Goal: Information Seeking & Learning: Learn about a topic

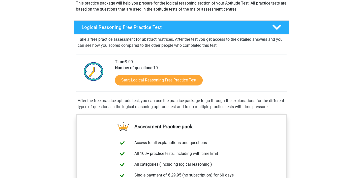
scroll to position [63, 0]
drag, startPoint x: 129, startPoint y: 60, endPoint x: 160, endPoint y: 59, distance: 31.0
click at [160, 60] on div "Time: 9:00 Number of questions: 10 Start Logical Reasoning Free Practice Test" at bounding box center [199, 75] width 176 height 33
click at [171, 59] on div "Time: 9:00 Number of questions: 10 Start Logical Reasoning Free Practice Test" at bounding box center [199, 75] width 176 height 33
drag, startPoint x: 166, startPoint y: 67, endPoint x: 128, endPoint y: 67, distance: 38.3
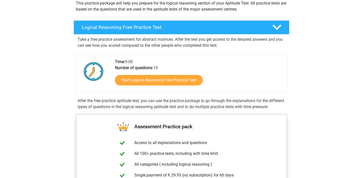
click at [128, 67] on div "Time: 9:00 Number of questions: 10 Start Logical Reasoning Free Practice Test" at bounding box center [199, 75] width 176 height 33
click at [180, 54] on div "Take a free practice assessment for abstract matrices. After the test you get a…" at bounding box center [182, 73] width 212 height 76
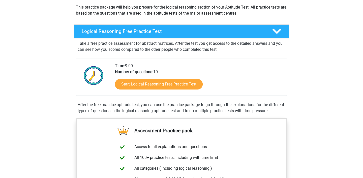
scroll to position [15, 0]
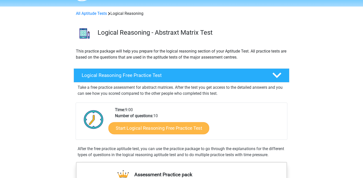
click at [172, 125] on link "Start Logical Reasoning Free Practice Test" at bounding box center [158, 128] width 101 height 12
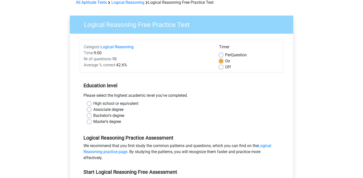
scroll to position [26, 0]
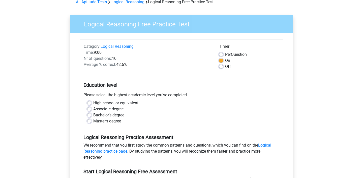
click at [93, 121] on label "Master's degree" at bounding box center [107, 121] width 28 height 6
click at [90, 121] on input "Master's degree" at bounding box center [89, 120] width 4 height 5
radio input "true"
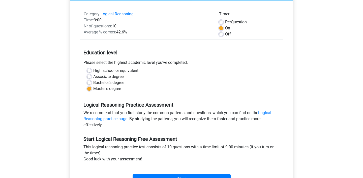
scroll to position [104, 0]
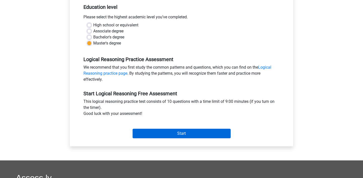
click at [155, 132] on input "Start" at bounding box center [182, 134] width 98 height 10
click at [158, 134] on input "Start" at bounding box center [182, 134] width 98 height 10
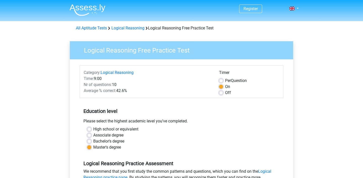
scroll to position [0, 0]
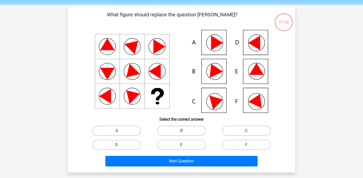
scroll to position [18, 0]
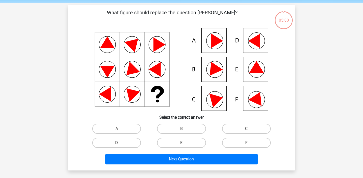
click at [258, 73] on icon at bounding box center [256, 67] width 15 height 12
click at [182, 143] on input "E" at bounding box center [182, 144] width 3 height 3
radio input "true"
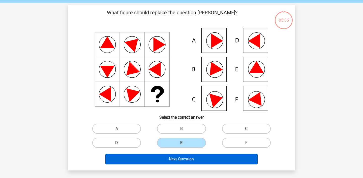
click at [181, 162] on button "Next Question" at bounding box center [181, 159] width 152 height 11
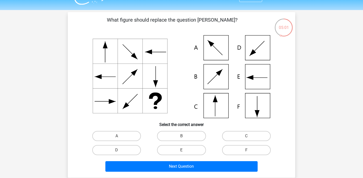
scroll to position [35, 0]
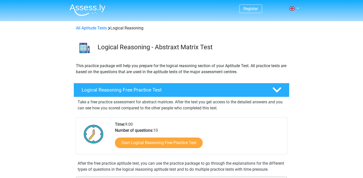
scroll to position [15, 0]
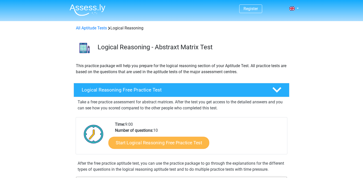
click at [148, 145] on link "Start Logical Reasoning Free Practice Test" at bounding box center [158, 143] width 101 height 12
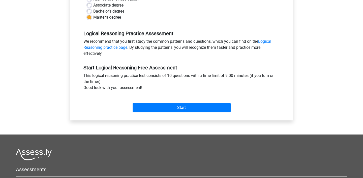
scroll to position [138, 0]
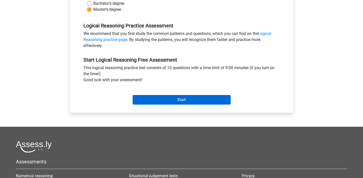
click at [183, 101] on input "Start" at bounding box center [182, 100] width 98 height 10
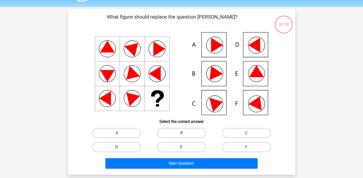
scroll to position [19, 0]
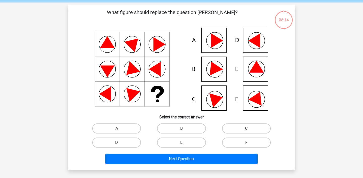
click at [213, 71] on icon at bounding box center [214, 67] width 18 height 17
click at [180, 128] on label "B" at bounding box center [181, 129] width 49 height 10
click at [181, 129] on input "B" at bounding box center [182, 130] width 3 height 3
radio input "true"
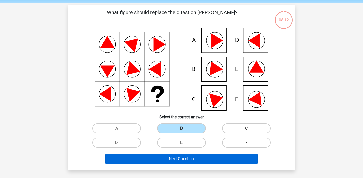
click at [178, 160] on button "Next Question" at bounding box center [181, 159] width 152 height 11
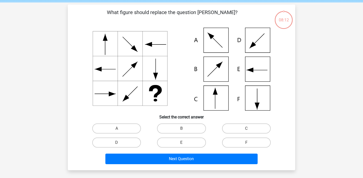
scroll to position [23, 0]
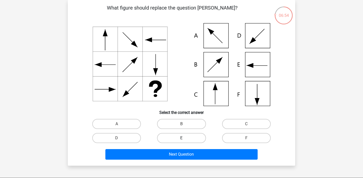
click at [179, 139] on label "E" at bounding box center [181, 138] width 49 height 10
click at [181, 139] on input "E" at bounding box center [182, 139] width 3 height 3
radio input "true"
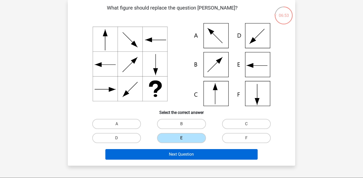
click at [178, 153] on button "Next Question" at bounding box center [181, 154] width 152 height 11
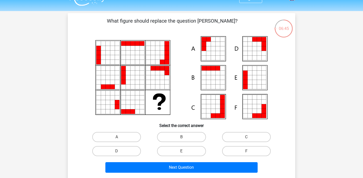
scroll to position [11, 0]
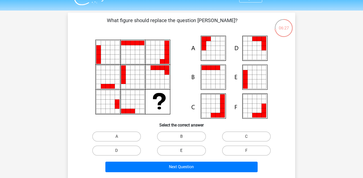
click at [182, 151] on label "E" at bounding box center [181, 151] width 49 height 10
click at [182, 151] on input "E" at bounding box center [182, 152] width 3 height 3
radio input "true"
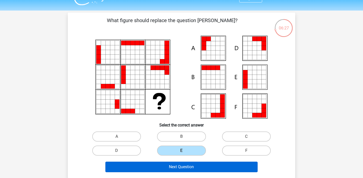
click at [183, 167] on button "Next Question" at bounding box center [181, 167] width 152 height 11
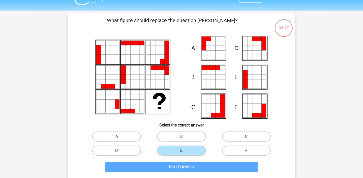
scroll to position [23, 0]
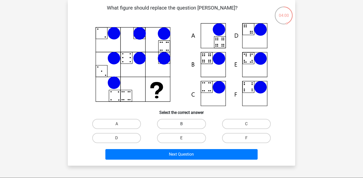
click at [189, 126] on label "B" at bounding box center [181, 124] width 49 height 10
click at [185, 126] on input "B" at bounding box center [182, 125] width 3 height 3
radio input "true"
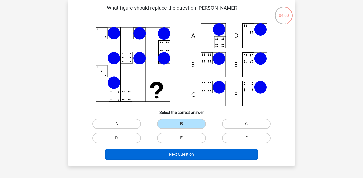
click at [186, 155] on button "Next Question" at bounding box center [181, 154] width 152 height 11
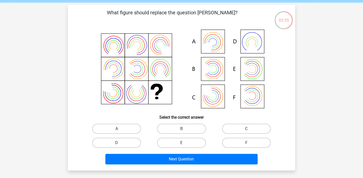
scroll to position [18, 0]
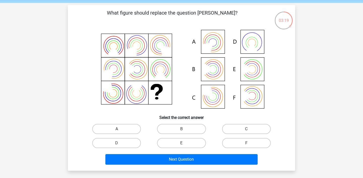
click at [127, 133] on label "A" at bounding box center [116, 129] width 49 height 10
click at [120, 133] on input "A" at bounding box center [118, 130] width 3 height 3
radio input "true"
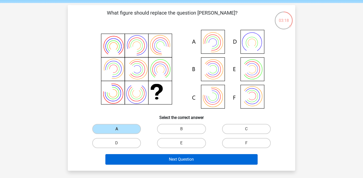
click at [131, 158] on button "Next Question" at bounding box center [181, 159] width 152 height 11
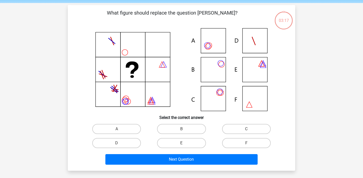
scroll to position [23, 0]
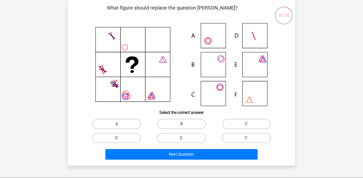
click at [130, 123] on label "A" at bounding box center [116, 124] width 49 height 10
click at [120, 124] on input "A" at bounding box center [118, 125] width 3 height 3
radio input "true"
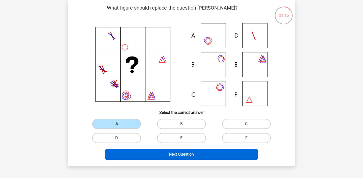
click at [138, 155] on button "Next Question" at bounding box center [181, 154] width 152 height 11
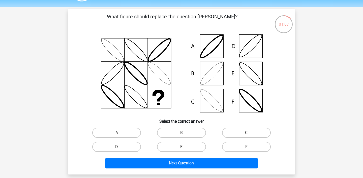
scroll to position [18, 0]
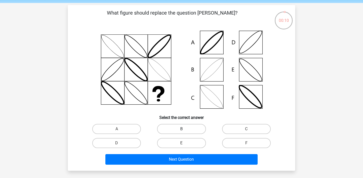
click at [177, 129] on label "B" at bounding box center [181, 129] width 49 height 10
click at [181, 129] on input "B" at bounding box center [182, 130] width 3 height 3
radio input "true"
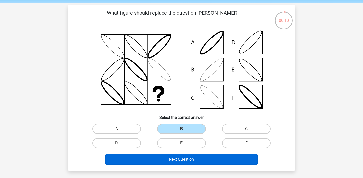
click at [177, 157] on button "Next Question" at bounding box center [181, 159] width 152 height 11
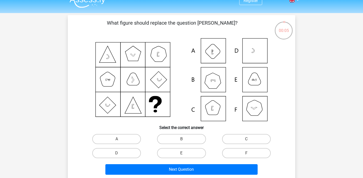
scroll to position [15, 0]
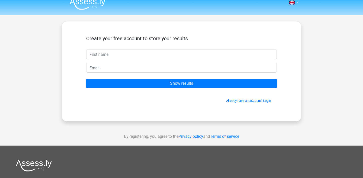
scroll to position [5, 0]
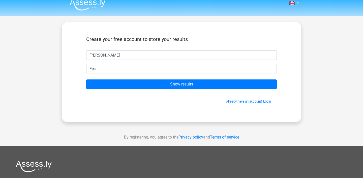
type input "[PERSON_NAME]"
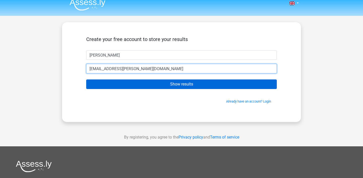
type input "[EMAIL_ADDRESS][PERSON_NAME][DOMAIN_NAME]"
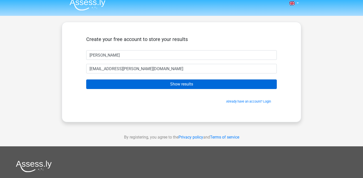
click at [129, 83] on input "Show results" at bounding box center [181, 85] width 191 height 10
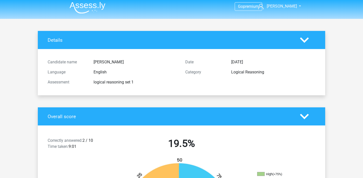
scroll to position [3, 0]
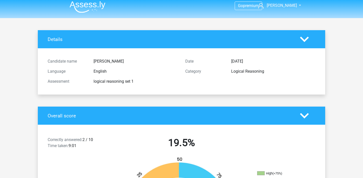
drag, startPoint x: 84, startPoint y: 139, endPoint x: 97, endPoint y: 139, distance: 13.4
click at [97, 139] on div "Correctly answered: 2 / 10 Time taken: 9:01" at bounding box center [78, 144] width 69 height 14
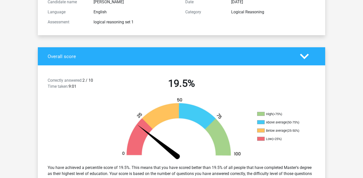
scroll to position [95, 0]
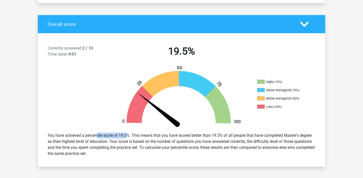
drag, startPoint x: 81, startPoint y: 136, endPoint x: 111, endPoint y: 136, distance: 30.5
click at [111, 136] on div "You have achieved a percentile score of 19.5%. This means that you have scored …" at bounding box center [181, 145] width 275 height 28
click at [122, 135] on div "You have achieved a percentile score of 19.5%. This means that you have scored …" at bounding box center [181, 145] width 275 height 28
drag, startPoint x: 116, startPoint y: 135, endPoint x: 133, endPoint y: 136, distance: 16.9
click at [133, 136] on div "You have achieved a percentile score of 19.5%. This means that you have scored …" at bounding box center [181, 145] width 275 height 28
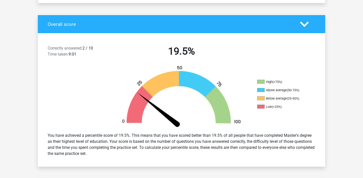
click at [132, 139] on div "You have achieved a percentile score of 19.5%. This means that you have scored …" at bounding box center [181, 145] width 275 height 28
drag, startPoint x: 129, startPoint y: 136, endPoint x: 42, endPoint y: 130, distance: 87.1
click at [42, 130] on div "You have achieved a percentile score of 19.5%. This means that you have scored …" at bounding box center [181, 145] width 287 height 32
click at [87, 84] on div at bounding box center [74, 97] width 72 height 63
drag, startPoint x: 85, startPoint y: 49, endPoint x: 97, endPoint y: 49, distance: 12.3
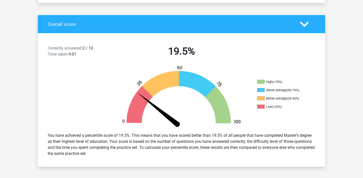
click at [97, 49] on div "Correctly answered: 2 / 10 Time taken: 9:01" at bounding box center [78, 52] width 69 height 14
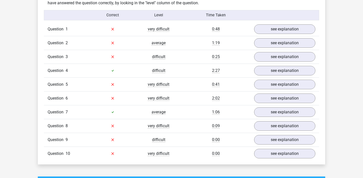
scroll to position [402, 0]
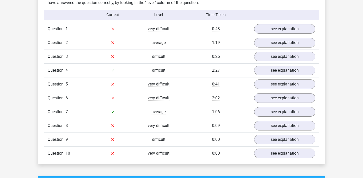
drag, startPoint x: 110, startPoint y: 73, endPoint x: 105, endPoint y: 71, distance: 5.2
click at [105, 71] on div at bounding box center [113, 71] width 46 height 6
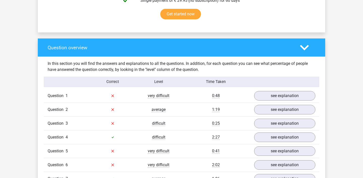
scroll to position [336, 0]
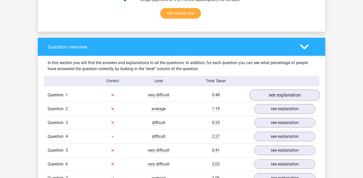
click at [288, 93] on link "see explanation" at bounding box center [284, 95] width 70 height 11
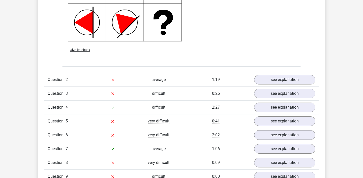
scroll to position [693, 0]
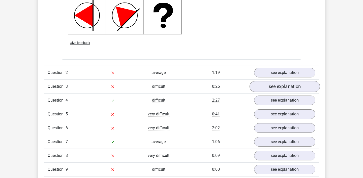
click at [274, 83] on link "see explanation" at bounding box center [284, 86] width 70 height 11
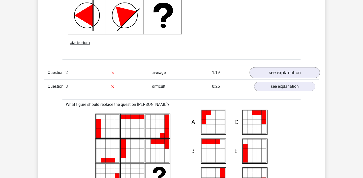
click at [274, 68] on link "see explanation" at bounding box center [284, 72] width 70 height 11
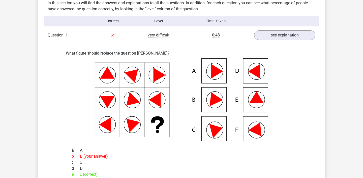
scroll to position [395, 0]
click at [270, 35] on link "see explanation" at bounding box center [284, 35] width 70 height 11
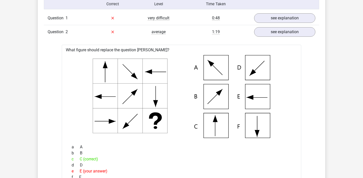
scroll to position [356, 0]
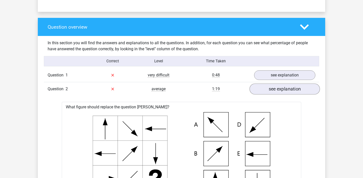
click at [274, 90] on link "see explanation" at bounding box center [284, 89] width 70 height 11
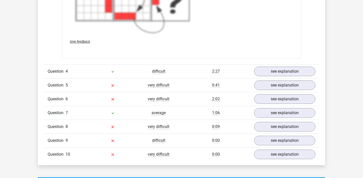
scroll to position [755, 0]
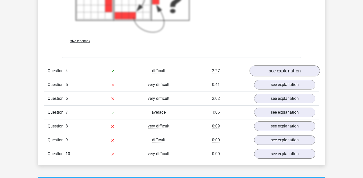
click at [270, 70] on link "see explanation" at bounding box center [284, 71] width 70 height 11
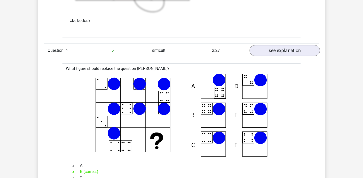
scroll to position [791, 0]
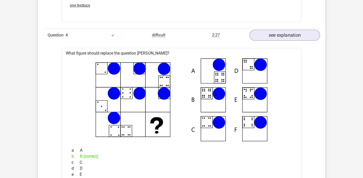
click at [276, 38] on link "see explanation" at bounding box center [284, 35] width 70 height 11
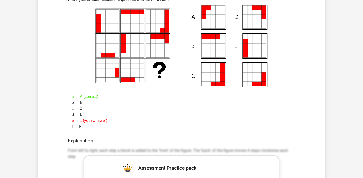
scroll to position [400, 0]
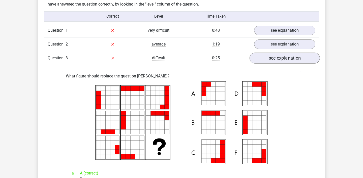
click at [275, 59] on link "see explanation" at bounding box center [284, 58] width 70 height 11
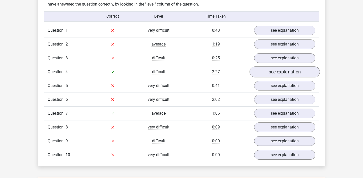
click at [275, 71] on link "see explanation" at bounding box center [284, 72] width 70 height 11
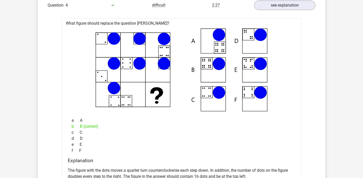
scroll to position [466, 0]
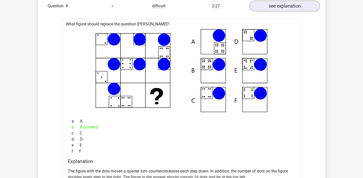
click at [278, 8] on link "see explanation" at bounding box center [284, 6] width 70 height 11
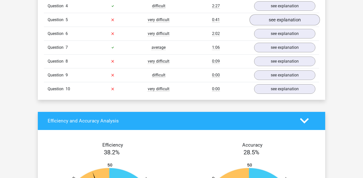
click at [280, 20] on link "see explanation" at bounding box center [284, 19] width 70 height 11
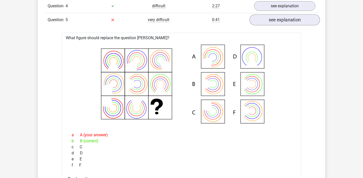
click at [280, 18] on link "see explanation" at bounding box center [284, 19] width 70 height 11
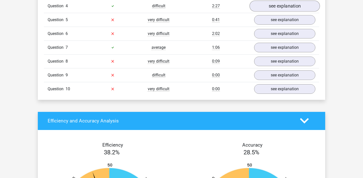
click at [279, 6] on link "see explanation" at bounding box center [284, 6] width 70 height 11
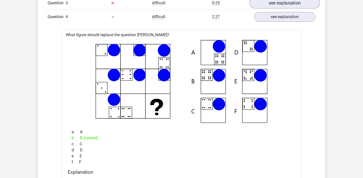
scroll to position [455, 0]
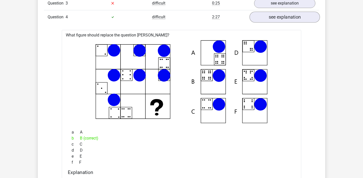
click at [279, 20] on link "see explanation" at bounding box center [284, 17] width 70 height 11
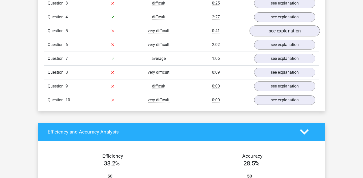
click at [278, 29] on link "see explanation" at bounding box center [284, 30] width 70 height 11
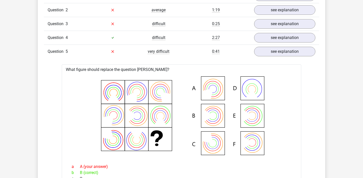
scroll to position [430, 0]
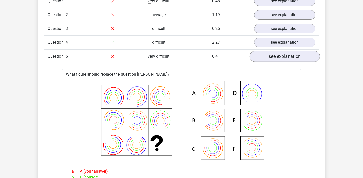
click at [285, 57] on link "see explanation" at bounding box center [284, 56] width 70 height 11
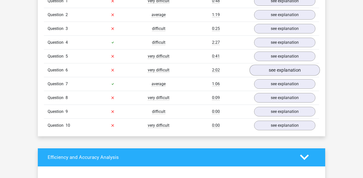
click at [279, 69] on link "see explanation" at bounding box center [284, 70] width 70 height 11
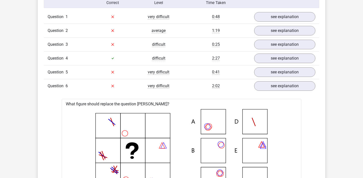
scroll to position [388, 0]
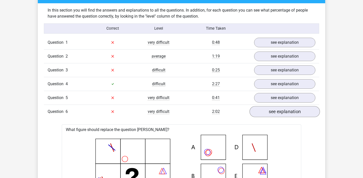
click at [285, 114] on link "see explanation" at bounding box center [284, 111] width 70 height 11
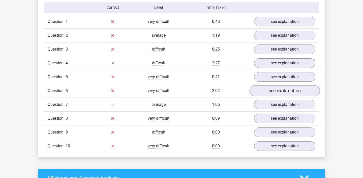
scroll to position [411, 0]
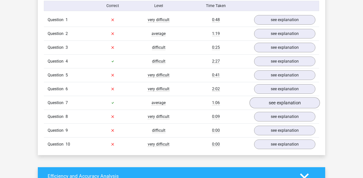
click at [283, 105] on link "see explanation" at bounding box center [284, 103] width 70 height 11
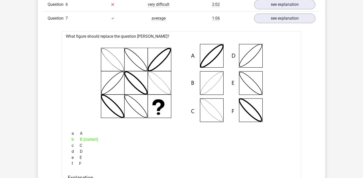
scroll to position [455, 0]
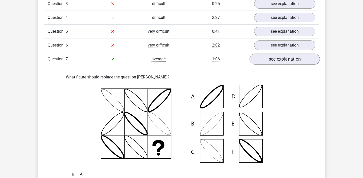
click at [287, 59] on link "see explanation" at bounding box center [284, 59] width 70 height 11
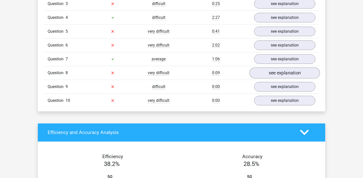
click at [281, 71] on link "see explanation" at bounding box center [284, 73] width 70 height 11
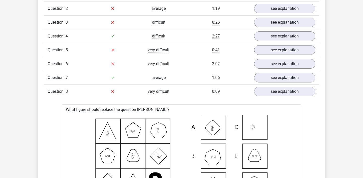
scroll to position [437, 0]
click at [268, 91] on link "see explanation" at bounding box center [284, 91] width 70 height 11
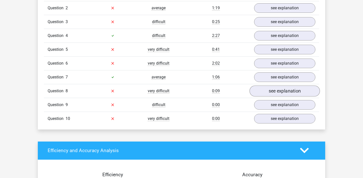
click at [268, 91] on link "see explanation" at bounding box center [284, 91] width 70 height 11
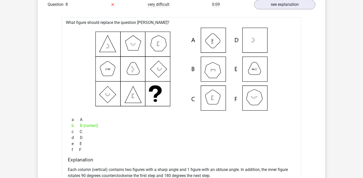
scroll to position [484, 0]
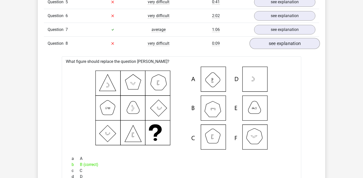
click at [257, 42] on link "see explanation" at bounding box center [284, 43] width 70 height 11
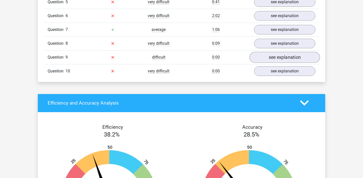
click at [267, 56] on link "see explanation" at bounding box center [284, 57] width 70 height 11
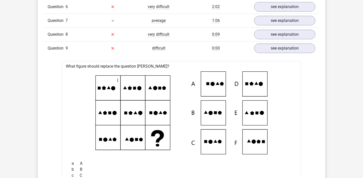
scroll to position [493, 0]
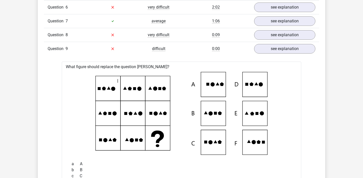
click at [117, 80] on icon at bounding box center [181, 113] width 223 height 83
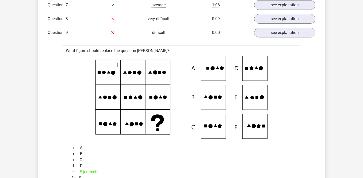
scroll to position [485, 0]
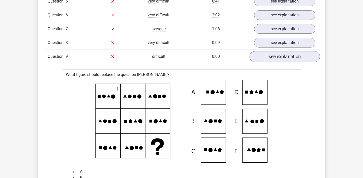
click at [275, 56] on link "see explanation" at bounding box center [284, 56] width 70 height 11
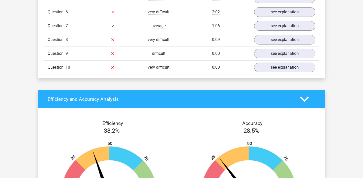
scroll to position [488, 0]
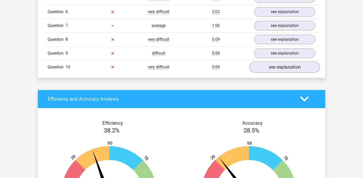
click at [276, 67] on link "see explanation" at bounding box center [284, 67] width 70 height 11
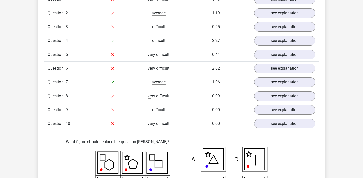
scroll to position [441, 0]
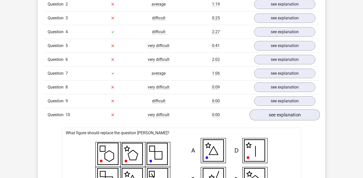
click at [267, 115] on link "see explanation" at bounding box center [284, 115] width 70 height 11
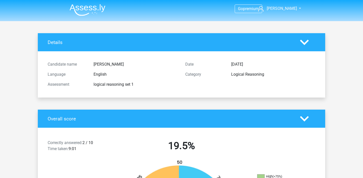
scroll to position [0, 0]
click at [304, 42] on icon at bounding box center [304, 42] width 9 height 9
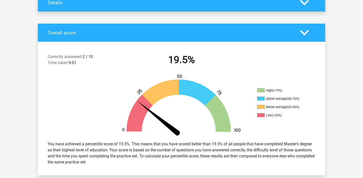
scroll to position [40, 0]
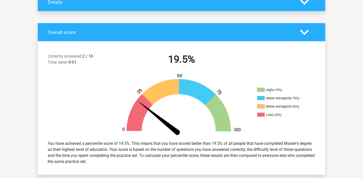
click at [308, 28] on icon at bounding box center [304, 32] width 9 height 9
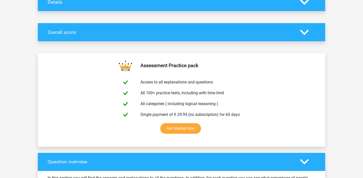
click at [304, 34] on polygon at bounding box center [304, 32] width 9 height 6
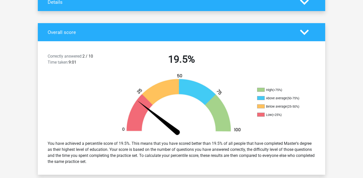
click at [304, 34] on polygon at bounding box center [304, 32] width 9 height 6
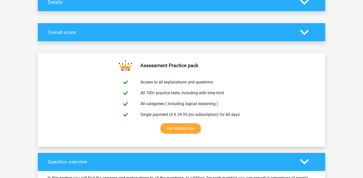
click at [303, 160] on icon at bounding box center [304, 162] width 9 height 9
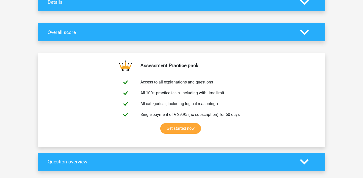
click at [302, 29] on icon at bounding box center [304, 32] width 9 height 9
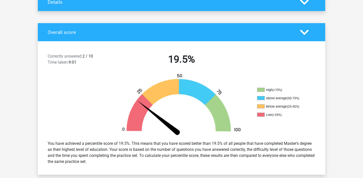
click at [302, 29] on icon at bounding box center [304, 32] width 9 height 9
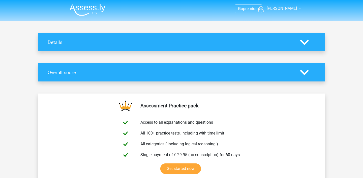
scroll to position [0, 0]
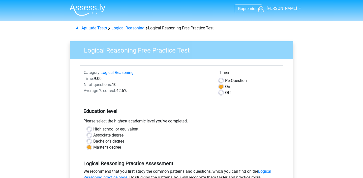
scroll to position [138, 0]
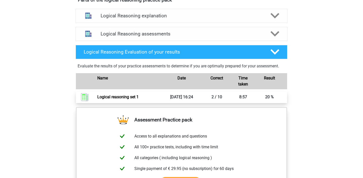
scroll to position [288, 0]
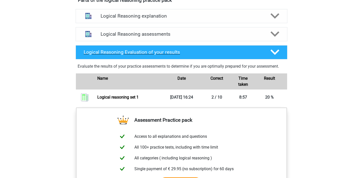
click at [277, 55] on icon at bounding box center [274, 52] width 9 height 9
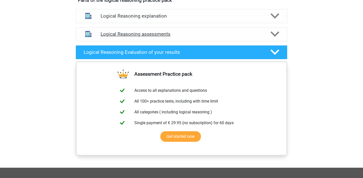
click at [276, 37] on polygon at bounding box center [274, 35] width 9 height 6
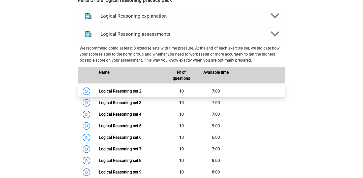
click at [99, 94] on link "Logical Reasoning set 2" at bounding box center [120, 91] width 43 height 5
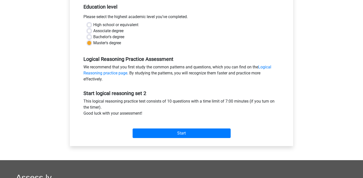
scroll to position [139, 0]
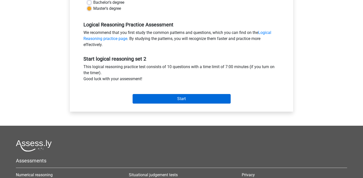
click at [154, 97] on input "Start" at bounding box center [182, 99] width 98 height 10
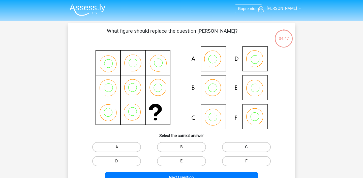
click at [252, 149] on label "C" at bounding box center [246, 147] width 49 height 10
click at [249, 149] on input "C" at bounding box center [247, 148] width 3 height 3
radio input "true"
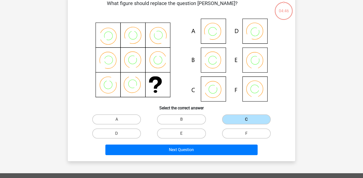
scroll to position [30, 0]
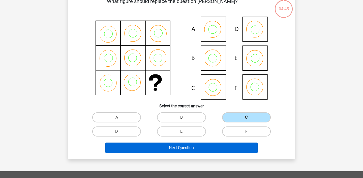
click at [220, 145] on button "Next Question" at bounding box center [181, 148] width 152 height 11
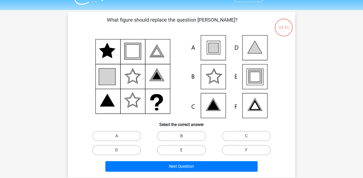
scroll to position [10, 0]
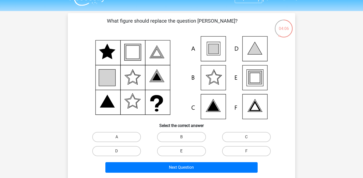
click at [186, 151] on label "E" at bounding box center [181, 151] width 49 height 10
click at [185, 151] on input "E" at bounding box center [182, 152] width 3 height 3
radio input "true"
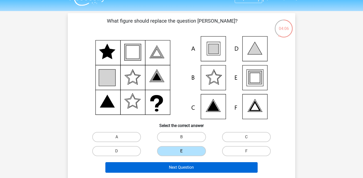
click at [183, 170] on button "Next Question" at bounding box center [181, 168] width 152 height 11
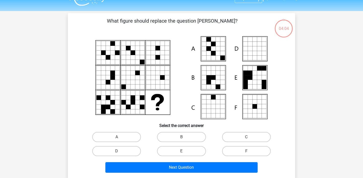
scroll to position [23, 0]
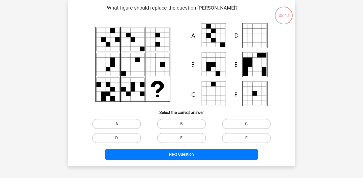
click at [122, 126] on label "A" at bounding box center [116, 124] width 49 height 10
click at [120, 126] on input "A" at bounding box center [118, 125] width 3 height 3
radio input "true"
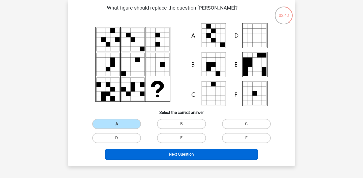
click at [135, 153] on button "Next Question" at bounding box center [181, 154] width 152 height 11
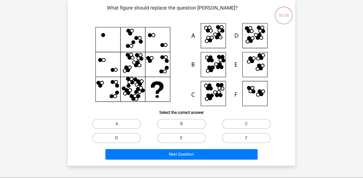
click at [127, 139] on label "D" at bounding box center [116, 138] width 49 height 10
click at [120, 139] on input "D" at bounding box center [118, 139] width 3 height 3
radio input "true"
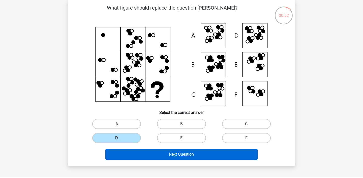
click at [137, 155] on button "Next Question" at bounding box center [181, 154] width 152 height 11
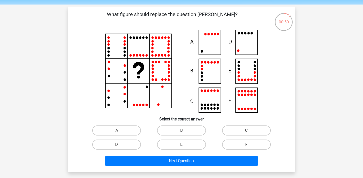
scroll to position [19, 0]
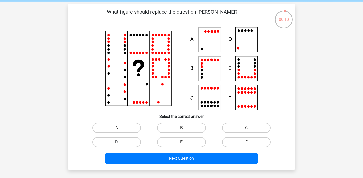
click at [125, 143] on label "D" at bounding box center [116, 142] width 49 height 10
click at [120, 143] on input "D" at bounding box center [118, 143] width 3 height 3
radio input "true"
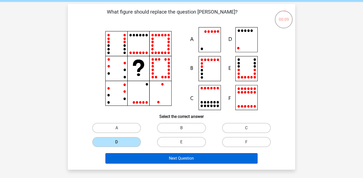
click at [130, 161] on button "Next Question" at bounding box center [181, 158] width 152 height 11
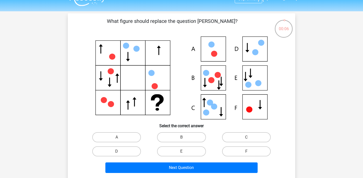
scroll to position [10, 0]
drag, startPoint x: 120, startPoint y: 19, endPoint x: 184, endPoint y: 19, distance: 63.3
click at [184, 19] on p "What figure should replace the question [PERSON_NAME]?" at bounding box center [172, 24] width 192 height 15
click at [183, 40] on icon at bounding box center [181, 78] width 203 height 83
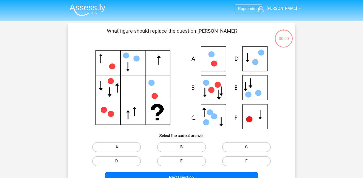
scroll to position [10, 0]
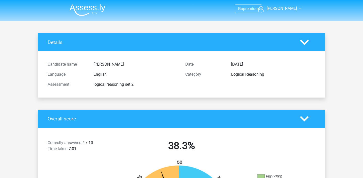
scroll to position [10, 0]
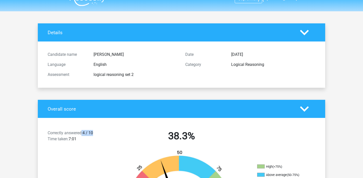
drag, startPoint x: 82, startPoint y: 132, endPoint x: 100, endPoint y: 132, distance: 17.9
click at [100, 132] on div "Correctly answered: 4 / 10 Time taken: 7:01" at bounding box center [78, 137] width 69 height 14
click at [102, 136] on div "Correctly answered: 4 / 10 Time taken: 7:01" at bounding box center [78, 137] width 69 height 14
drag, startPoint x: 68, startPoint y: 138, endPoint x: 95, endPoint y: 138, distance: 27.2
click at [95, 138] on div "Correctly answered: 4 / 10 Time taken: 7:01" at bounding box center [78, 137] width 69 height 14
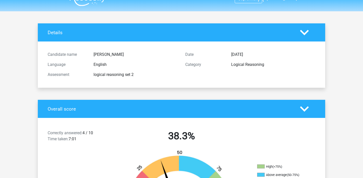
click at [96, 139] on div "Correctly answered: 4 / 10 Time taken: 7:01" at bounding box center [78, 137] width 69 height 14
drag, startPoint x: 83, startPoint y: 133, endPoint x: 98, endPoint y: 135, distance: 14.9
click at [98, 135] on div "Correctly answered: 4 / 10 Time taken: 7:01" at bounding box center [78, 137] width 69 height 14
click at [106, 135] on div "Correctly answered: 4 / 10 Time taken: 7:01" at bounding box center [78, 137] width 69 height 14
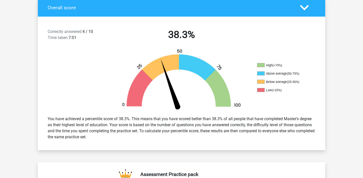
scroll to position [105, 0]
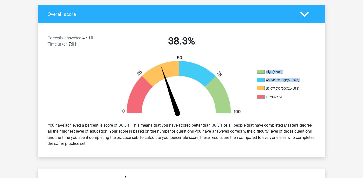
drag, startPoint x: 266, startPoint y: 85, endPoint x: 322, endPoint y: 85, distance: 56.5
click at [322, 85] on div "High (>75%) Above average (50-75%) Below average (25-50%) Low (<25%)" at bounding box center [289, 87] width 72 height 35
click at [300, 85] on ul "High (>75%) Above average (50-75%) Below average (25-50%) Low (<25%)" at bounding box center [282, 86] width 50 height 33
drag, startPoint x: 301, startPoint y: 89, endPoint x: 257, endPoint y: 89, distance: 43.6
click at [257, 89] on li "Below average (25-50%)" at bounding box center [282, 88] width 50 height 5
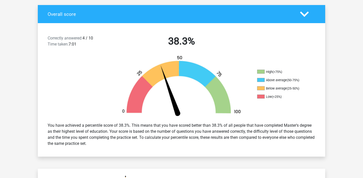
click at [255, 103] on div "High (>75%) Above average (50-75%) Below average (25-50%) Low (<25%)" at bounding box center [289, 87] width 72 height 35
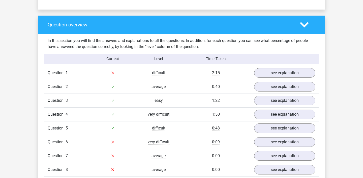
scroll to position [382, 0]
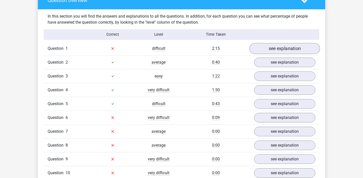
click at [271, 44] on link "see explanation" at bounding box center [284, 48] width 70 height 11
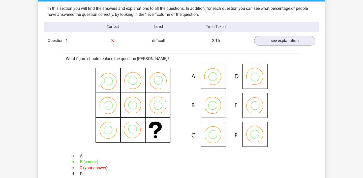
scroll to position [389, 0]
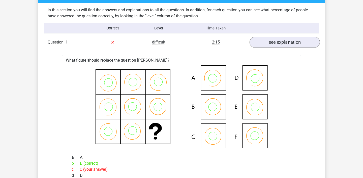
click at [266, 41] on link "see explanation" at bounding box center [284, 42] width 70 height 11
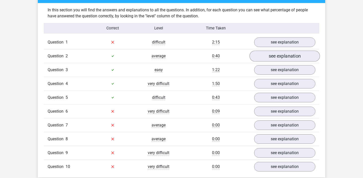
click at [274, 60] on link "see explanation" at bounding box center [284, 56] width 70 height 11
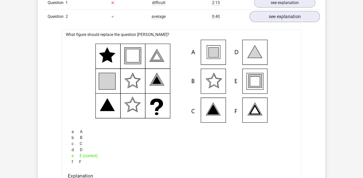
scroll to position [429, 0]
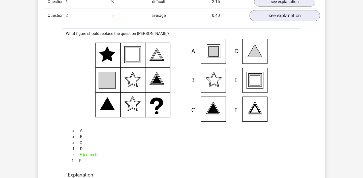
click at [287, 14] on link "see explanation" at bounding box center [284, 15] width 70 height 11
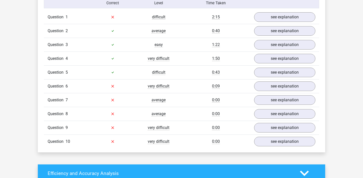
scroll to position [414, 0]
click at [306, 88] on link "see explanation" at bounding box center [284, 86] width 70 height 11
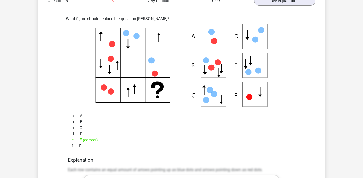
scroll to position [477, 0]
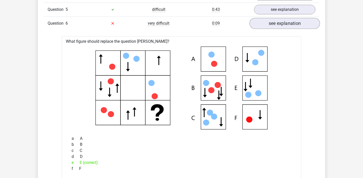
click at [279, 22] on link "see explanation" at bounding box center [284, 23] width 70 height 11
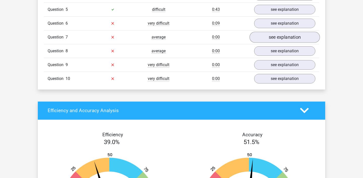
click at [284, 39] on link "see explanation" at bounding box center [284, 37] width 70 height 11
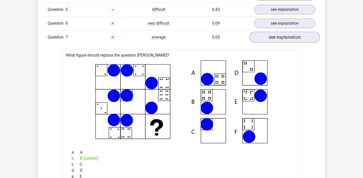
click at [280, 39] on link "see explanation" at bounding box center [284, 37] width 70 height 11
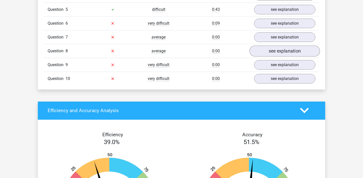
click at [276, 50] on link "see explanation" at bounding box center [284, 51] width 70 height 11
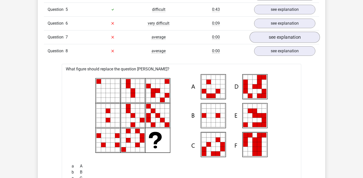
click at [265, 40] on link "see explanation" at bounding box center [284, 37] width 70 height 11
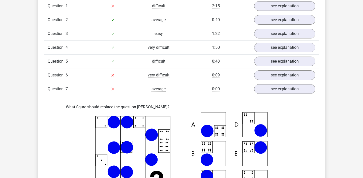
scroll to position [424, 0]
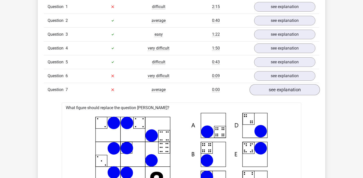
click at [267, 88] on link "see explanation" at bounding box center [284, 89] width 70 height 11
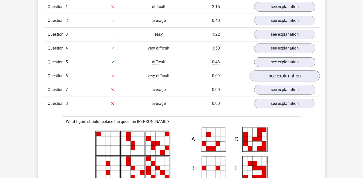
click at [271, 76] on link "see explanation" at bounding box center [284, 76] width 70 height 11
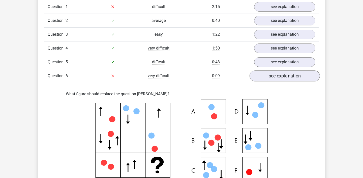
click at [271, 76] on link "see explanation" at bounding box center [284, 76] width 70 height 11
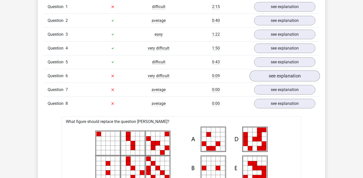
click at [269, 74] on link "see explanation" at bounding box center [284, 76] width 70 height 11
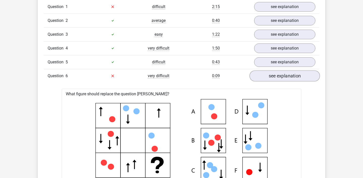
click at [269, 74] on link "see explanation" at bounding box center [284, 76] width 70 height 11
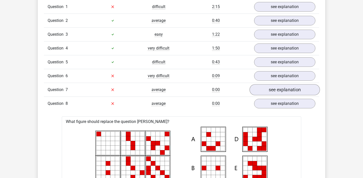
click at [268, 88] on link "see explanation" at bounding box center [284, 89] width 70 height 11
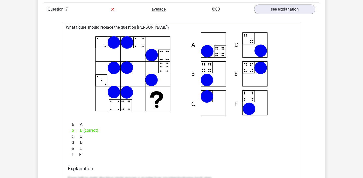
scroll to position [492, 0]
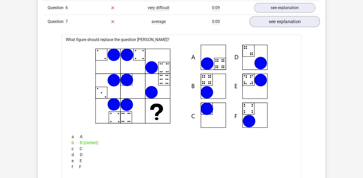
click at [285, 20] on link "see explanation" at bounding box center [284, 21] width 70 height 11
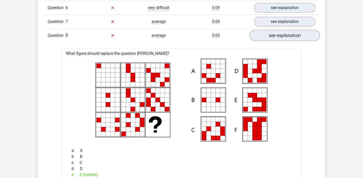
click at [274, 33] on link "see explanation" at bounding box center [284, 35] width 70 height 11
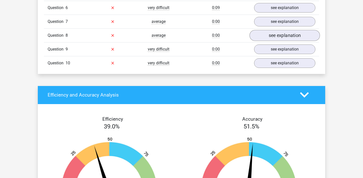
click at [274, 33] on link "see explanation" at bounding box center [284, 35] width 70 height 11
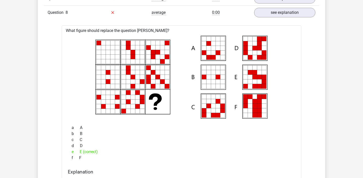
scroll to position [446, 0]
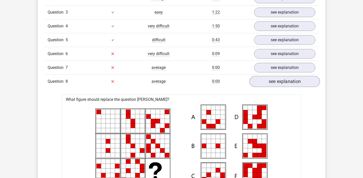
click at [286, 77] on link "see explanation" at bounding box center [284, 81] width 70 height 11
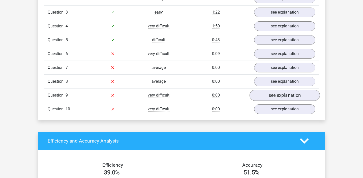
click at [279, 98] on link "see explanation" at bounding box center [284, 95] width 70 height 11
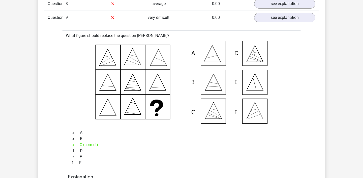
scroll to position [601, 0]
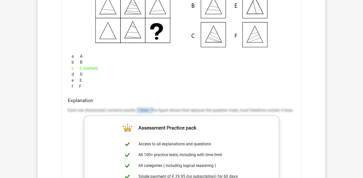
drag, startPoint x: 137, startPoint y: 111, endPoint x: 152, endPoint y: 110, distance: 14.6
click at [153, 111] on p "Each row (horizontal) contains exactly 7 lines. The figure shows that replaces …" at bounding box center [181, 111] width 227 height 6
click at [191, 91] on div "a A b B c C (correct) d D e E f F" at bounding box center [181, 71] width 227 height 40
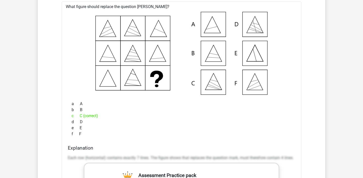
scroll to position [462, 0]
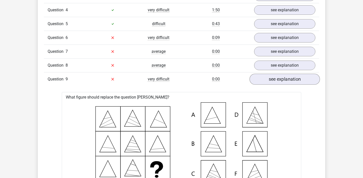
click at [280, 78] on link "see explanation" at bounding box center [284, 79] width 70 height 11
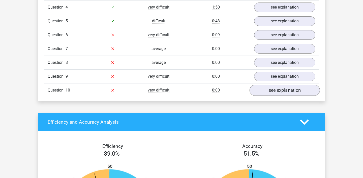
click at [282, 87] on link "see explanation" at bounding box center [284, 90] width 70 height 11
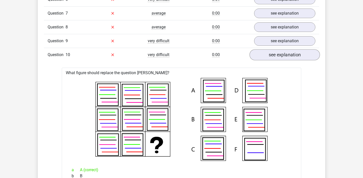
scroll to position [499, 0]
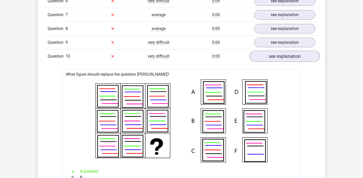
click at [281, 54] on link "see explanation" at bounding box center [284, 56] width 70 height 11
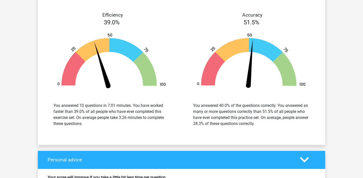
scroll to position [597, 0]
drag, startPoint x: 55, startPoint y: 103, endPoint x: 145, endPoint y: 129, distance: 94.1
click at [145, 129] on div "You answered 10 questions in 7:01 minutes. You have worked faster than 39.0% of…" at bounding box center [112, 115] width 132 height 36
drag, startPoint x: 120, startPoint y: 116, endPoint x: 142, endPoint y: 119, distance: 21.7
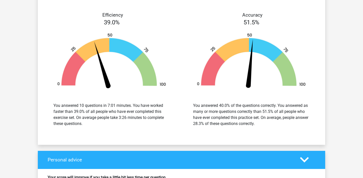
click at [142, 119] on div "You answered 10 questions in 7:01 minutes. You have worked faster than 39.0% of…" at bounding box center [111, 115] width 116 height 24
click at [130, 122] on div "You answered 10 questions in 7:01 minutes. You have worked faster than 39.0% of…" at bounding box center [111, 115] width 116 height 24
drag, startPoint x: 119, startPoint y: 117, endPoint x: 127, endPoint y: 117, distance: 7.3
click at [127, 117] on div "You answered 10 questions in 7:01 minutes. You have worked faster than 39.0% of…" at bounding box center [111, 115] width 116 height 24
click at [146, 127] on div "You answered 10 questions in 7:01 minutes. You have worked faster than 39.0% of…" at bounding box center [112, 115] width 132 height 36
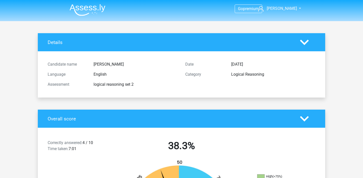
scroll to position [0, 0]
click at [88, 12] on img at bounding box center [88, 10] width 36 height 12
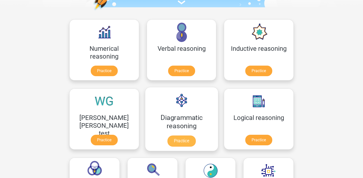
scroll to position [65, 0]
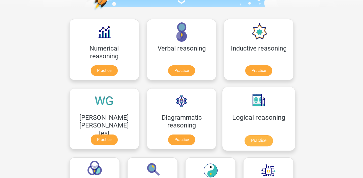
click at [244, 142] on link "Practice" at bounding box center [258, 141] width 28 height 11
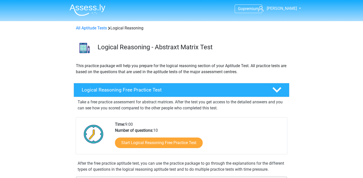
click at [275, 98] on div "Take a free practice assessment for abstract matrices. After the test you get a…" at bounding box center [182, 104] width 212 height 14
click at [278, 90] on polygon at bounding box center [276, 90] width 9 height 6
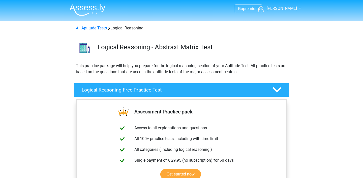
click at [278, 90] on polygon at bounding box center [276, 90] width 9 height 6
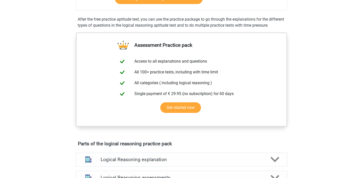
scroll to position [182, 0]
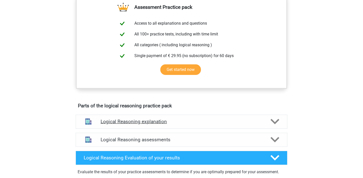
click at [271, 126] on icon at bounding box center [274, 121] width 9 height 9
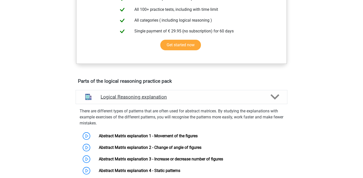
scroll to position [207, 0]
click at [277, 100] on polygon at bounding box center [274, 98] width 9 height 6
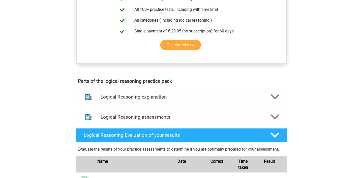
click at [277, 100] on polygon at bounding box center [274, 98] width 9 height 6
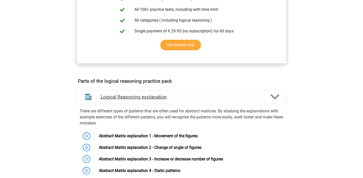
click at [277, 100] on polygon at bounding box center [274, 98] width 9 height 6
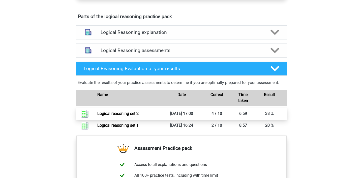
scroll to position [310, 0]
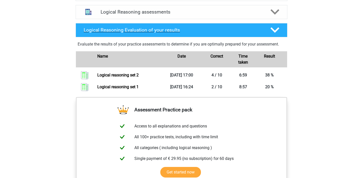
click at [273, 37] on div "Logical Reasoning Evaluation of your results" at bounding box center [182, 30] width 212 height 14
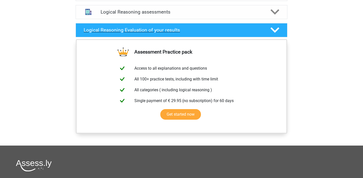
click at [274, 33] on polygon at bounding box center [274, 30] width 9 height 6
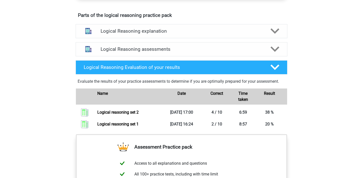
scroll to position [213, 0]
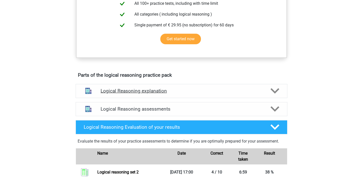
click at [278, 94] on polygon at bounding box center [274, 91] width 9 height 6
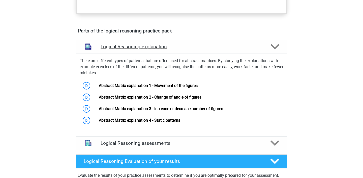
scroll to position [258, 0]
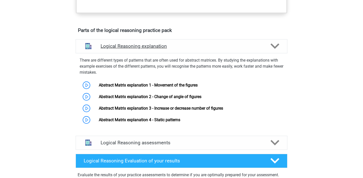
click at [275, 49] on polygon at bounding box center [274, 47] width 9 height 6
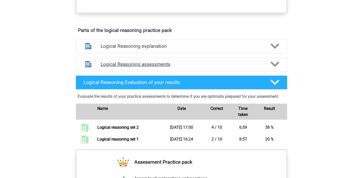
click at [275, 67] on polygon at bounding box center [274, 65] width 9 height 6
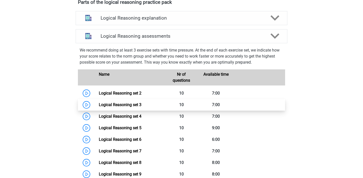
scroll to position [300, 0]
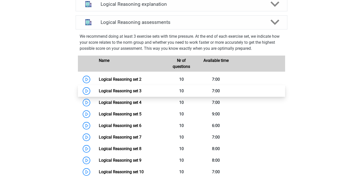
click at [127, 93] on link "Logical Reasoning set 3" at bounding box center [120, 91] width 43 height 5
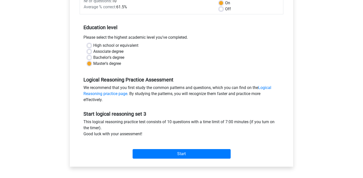
scroll to position [84, 0]
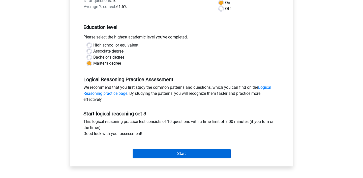
click at [140, 154] on input "Start" at bounding box center [182, 154] width 98 height 10
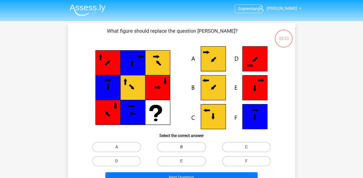
click at [178, 145] on label "B" at bounding box center [181, 147] width 49 height 10
click at [181, 147] on input "B" at bounding box center [182, 148] width 3 height 3
radio input "true"
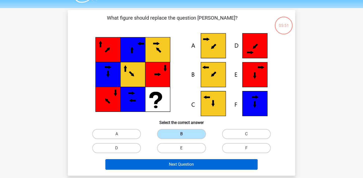
click at [165, 166] on button "Next Question" at bounding box center [181, 165] width 152 height 11
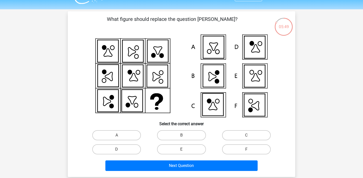
scroll to position [6, 0]
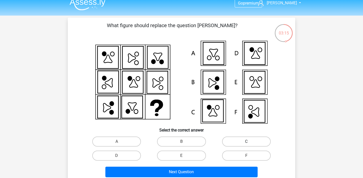
click at [257, 140] on label "C" at bounding box center [246, 142] width 49 height 10
click at [249, 142] on input "C" at bounding box center [247, 143] width 3 height 3
radio input "true"
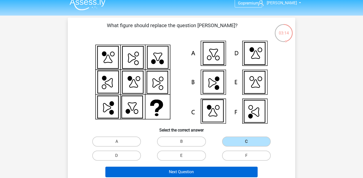
click at [201, 171] on button "Next Question" at bounding box center [181, 172] width 152 height 11
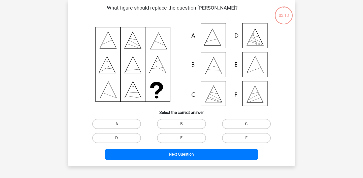
scroll to position [17, 0]
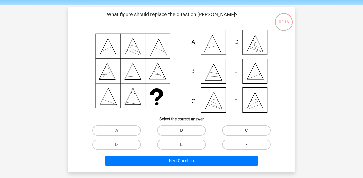
click at [178, 144] on label "E" at bounding box center [181, 145] width 49 height 10
click at [181, 145] on input "E" at bounding box center [182, 146] width 3 height 3
radio input "true"
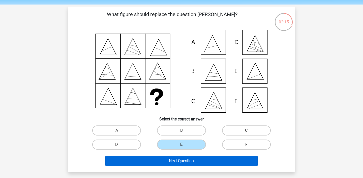
click at [180, 162] on button "Next Question" at bounding box center [181, 161] width 152 height 11
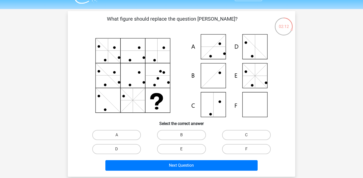
scroll to position [10, 0]
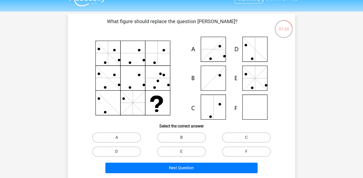
click at [142, 106] on icon at bounding box center [181, 78] width 203 height 83
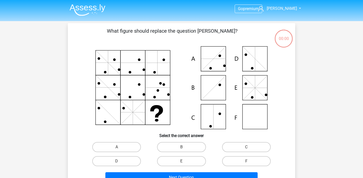
scroll to position [10, 0]
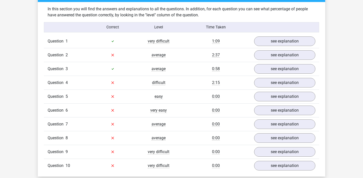
scroll to position [392, 0]
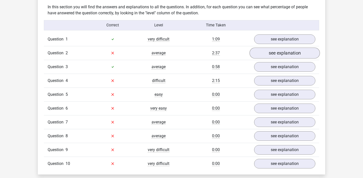
click at [275, 53] on link "see explanation" at bounding box center [284, 53] width 70 height 11
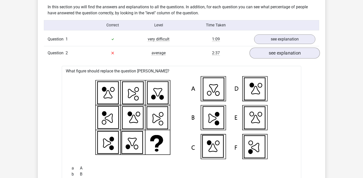
click at [275, 53] on link "see explanation" at bounding box center [284, 53] width 70 height 11
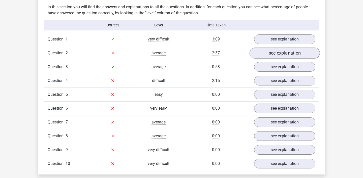
click at [275, 53] on link "see explanation" at bounding box center [284, 53] width 70 height 11
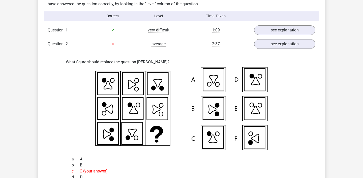
scroll to position [399, 0]
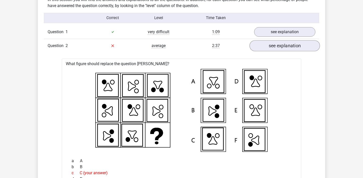
click at [273, 45] on link "see explanation" at bounding box center [284, 45] width 70 height 11
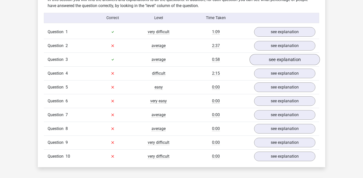
click at [280, 59] on link "see explanation" at bounding box center [284, 59] width 70 height 11
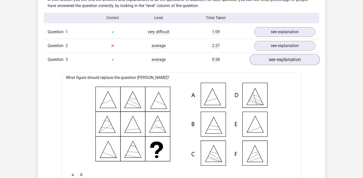
click at [274, 62] on link "see explanation" at bounding box center [284, 59] width 70 height 11
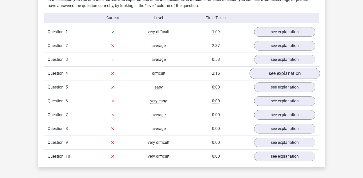
click at [274, 71] on link "see explanation" at bounding box center [284, 73] width 70 height 11
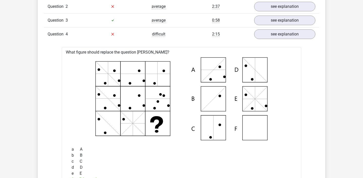
scroll to position [431, 0]
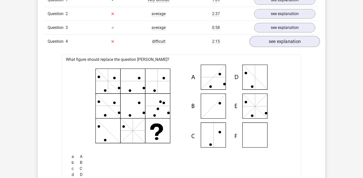
click at [276, 40] on link "see explanation" at bounding box center [284, 41] width 70 height 11
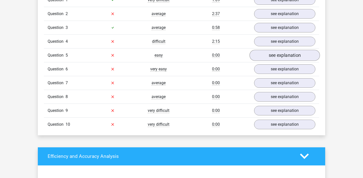
click at [273, 54] on link "see explanation" at bounding box center [284, 55] width 70 height 11
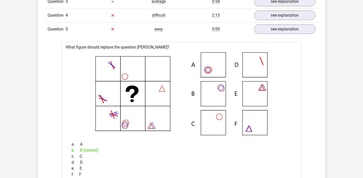
scroll to position [409, 0]
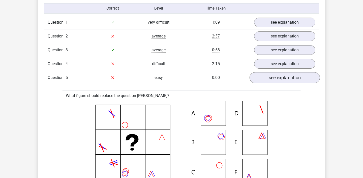
click at [268, 79] on link "see explanation" at bounding box center [284, 77] width 70 height 11
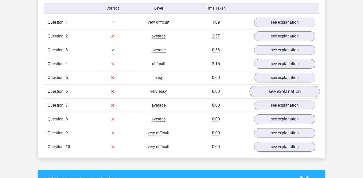
click at [271, 93] on link "see explanation" at bounding box center [284, 91] width 70 height 11
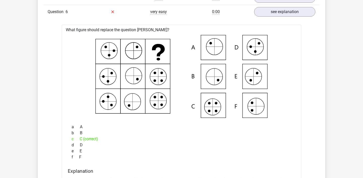
scroll to position [487, 0]
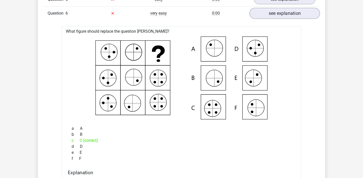
click at [284, 15] on link "see explanation" at bounding box center [284, 13] width 70 height 11
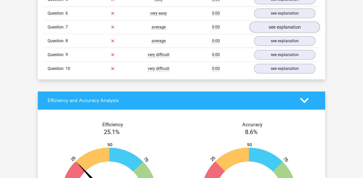
click at [279, 27] on link "see explanation" at bounding box center [284, 27] width 70 height 11
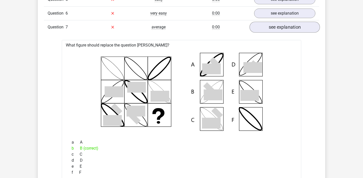
click at [292, 27] on link "see explanation" at bounding box center [284, 27] width 70 height 11
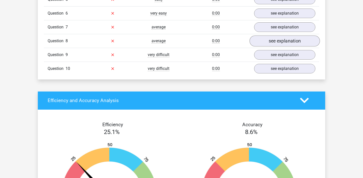
click at [286, 43] on link "see explanation" at bounding box center [284, 41] width 70 height 11
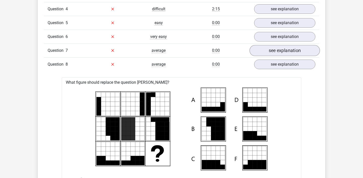
scroll to position [462, 0]
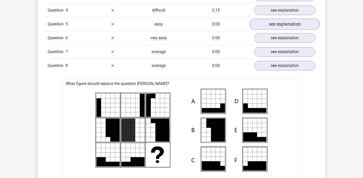
click at [284, 23] on link "see explanation" at bounding box center [284, 24] width 70 height 11
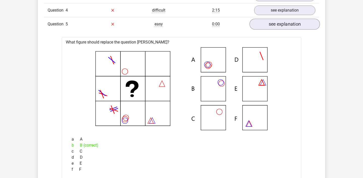
click at [284, 22] on link "see explanation" at bounding box center [284, 24] width 70 height 11
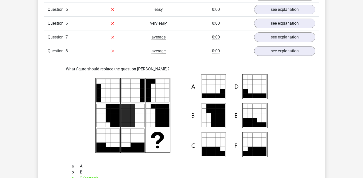
scroll to position [470, 0]
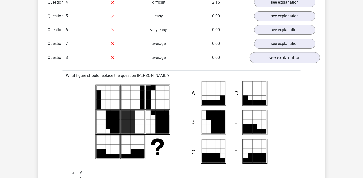
click at [270, 58] on link "see explanation" at bounding box center [284, 57] width 70 height 11
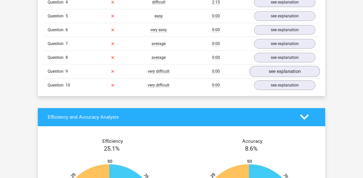
click at [269, 68] on link "see explanation" at bounding box center [284, 71] width 70 height 11
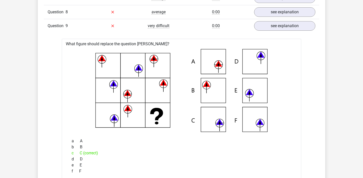
scroll to position [506, 0]
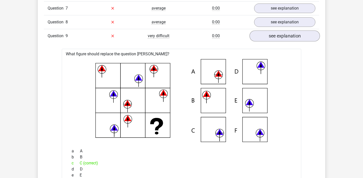
click at [271, 36] on link "see explanation" at bounding box center [284, 35] width 70 height 11
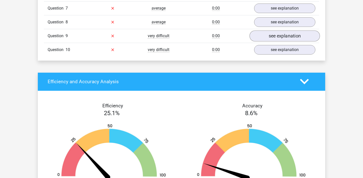
click at [271, 36] on link "see explanation" at bounding box center [284, 35] width 70 height 11
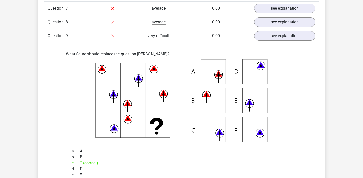
click at [282, 41] on div "Question 9 very difficult 0:00 see explanation" at bounding box center [181, 36] width 275 height 14
click at [279, 35] on link "see explanation" at bounding box center [284, 35] width 70 height 11
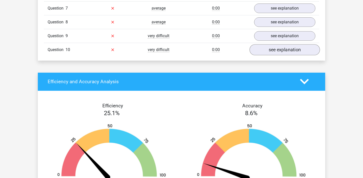
click at [276, 47] on link "see explanation" at bounding box center [284, 49] width 70 height 11
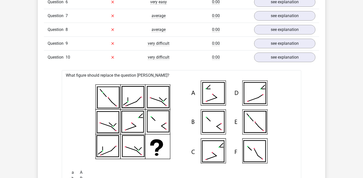
scroll to position [498, 0]
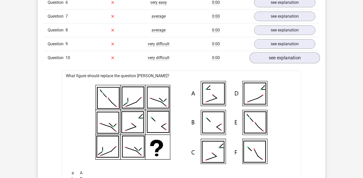
click at [284, 57] on link "see explanation" at bounding box center [284, 57] width 70 height 11
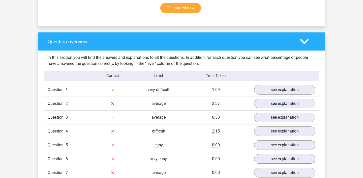
scroll to position [324, 0]
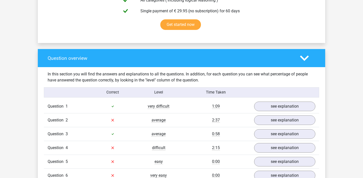
click at [304, 57] on icon at bounding box center [304, 58] width 9 height 9
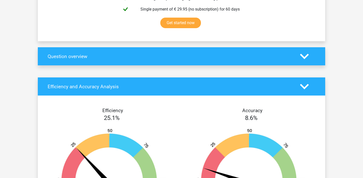
click at [302, 83] on icon at bounding box center [304, 86] width 9 height 9
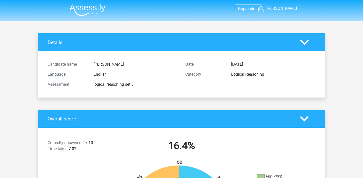
scroll to position [0, 0]
click at [81, 8] on img at bounding box center [88, 10] width 36 height 12
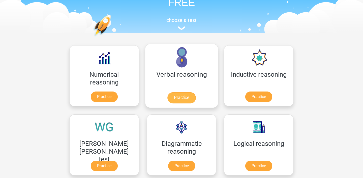
scroll to position [40, 0]
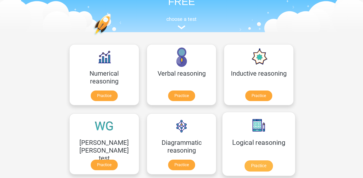
click at [244, 161] on link "Practice" at bounding box center [258, 166] width 28 height 11
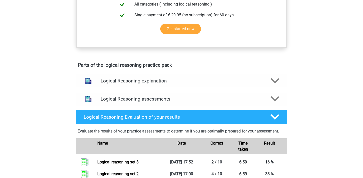
scroll to position [269, 0]
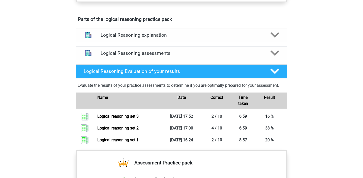
click at [275, 58] on icon at bounding box center [274, 53] width 9 height 9
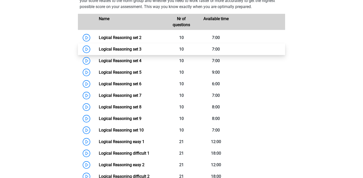
scroll to position [337, 0]
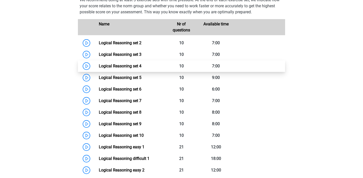
click at [134, 69] on link "Logical Reasoning set 4" at bounding box center [120, 66] width 43 height 5
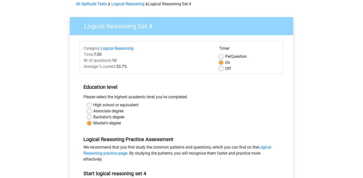
scroll to position [88, 0]
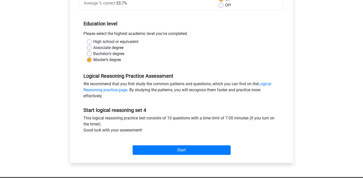
drag, startPoint x: 85, startPoint y: 119, endPoint x: 105, endPoint y: 125, distance: 21.6
click at [105, 125] on div "This logical reasoning practice test consists of 10 questions with a time limit…" at bounding box center [182, 125] width 204 height 20
click at [126, 123] on div "This logical reasoning practice test consists of 10 questions with a time limit…" at bounding box center [182, 125] width 204 height 20
drag, startPoint x: 143, startPoint y: 116, endPoint x: 180, endPoint y: 117, distance: 37.1
click at [180, 117] on div "This logical reasoning practice test consists of 10 questions with a time limit…" at bounding box center [182, 125] width 204 height 20
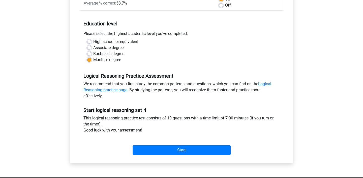
click at [183, 126] on div "This logical reasoning practice test consists of 10 questions with a time limit…" at bounding box center [182, 125] width 204 height 20
drag, startPoint x: 250, startPoint y: 117, endPoint x: 98, endPoint y: 125, distance: 152.9
click at [98, 125] on div "This logical reasoning practice test consists of 10 questions with a time limit…" at bounding box center [182, 125] width 204 height 20
click at [120, 130] on div "This logical reasoning practice test consists of 10 questions with a time limit…" at bounding box center [182, 125] width 204 height 20
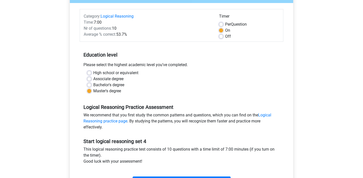
scroll to position [56, 0]
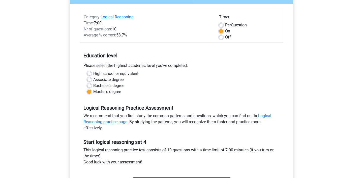
click at [225, 25] on label "Per Question" at bounding box center [236, 25] width 22 height 6
click at [221, 25] on input "Per Question" at bounding box center [221, 24] width 4 height 5
radio input "true"
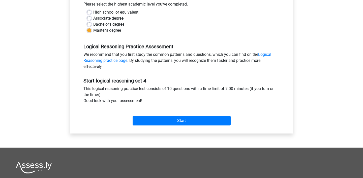
scroll to position [129, 0]
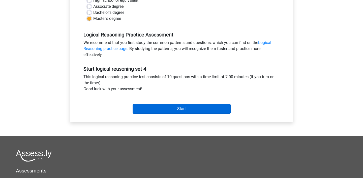
click at [199, 111] on input "Start" at bounding box center [182, 109] width 98 height 10
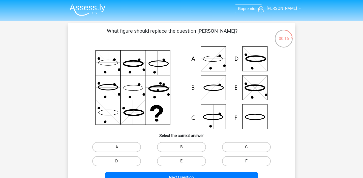
click at [243, 160] on label "F" at bounding box center [246, 162] width 49 height 10
click at [246, 162] on input "F" at bounding box center [247, 163] width 3 height 3
radio input "true"
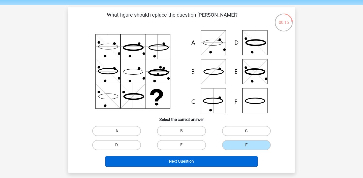
click at [219, 163] on button "Next Question" at bounding box center [181, 162] width 152 height 11
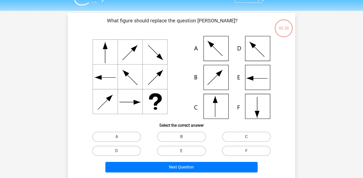
scroll to position [10, 0]
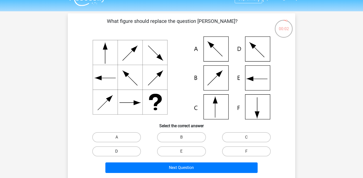
click at [125, 151] on label "D" at bounding box center [116, 152] width 49 height 10
click at [120, 152] on input "D" at bounding box center [118, 153] width 3 height 3
radio input "true"
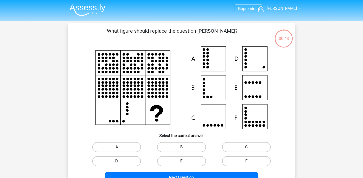
scroll to position [10, 0]
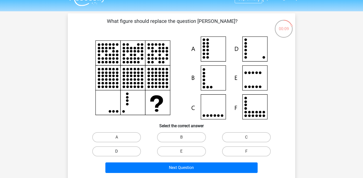
click at [116, 150] on label "D" at bounding box center [116, 152] width 49 height 10
click at [117, 152] on input "D" at bounding box center [118, 153] width 3 height 3
radio input "true"
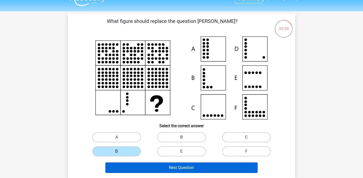
click at [123, 168] on button "Next Question" at bounding box center [181, 168] width 152 height 11
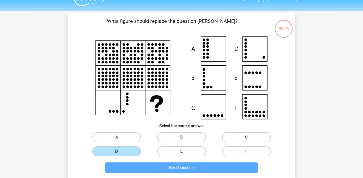
scroll to position [23, 0]
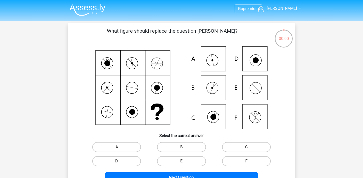
scroll to position [23, 0]
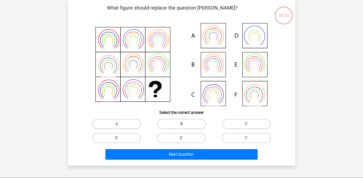
scroll to position [23, 0]
click at [178, 123] on label "B" at bounding box center [181, 124] width 49 height 10
click at [181, 124] on input "B" at bounding box center [182, 125] width 3 height 3
radio input "true"
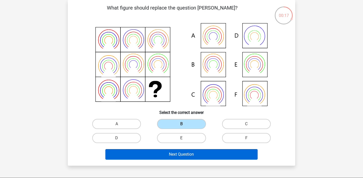
click at [175, 153] on button "Next Question" at bounding box center [181, 154] width 152 height 11
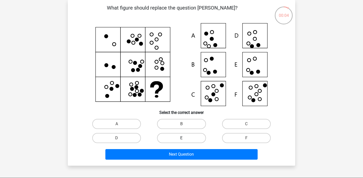
click at [185, 138] on label "E" at bounding box center [181, 138] width 49 height 10
click at [185, 138] on input "E" at bounding box center [182, 139] width 3 height 3
radio input "true"
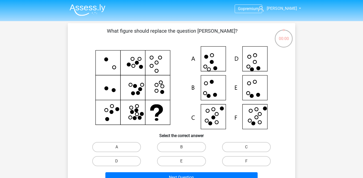
scroll to position [23, 0]
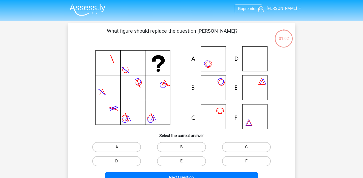
scroll to position [23, 0]
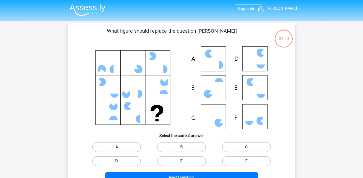
scroll to position [23, 0]
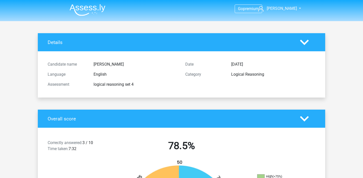
scroll to position [23, 0]
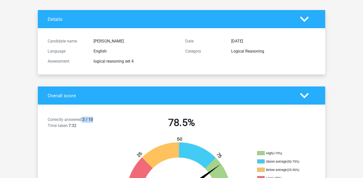
drag, startPoint x: 81, startPoint y: 118, endPoint x: 95, endPoint y: 118, distance: 13.1
click at [95, 118] on div "Correctly answered: 3 / 10 Time taken: 7:32" at bounding box center [78, 124] width 69 height 14
click at [154, 135] on div "Correctly answered: 3 / 10 Time taken: 7:32 78.5%" at bounding box center [181, 124] width 287 height 26
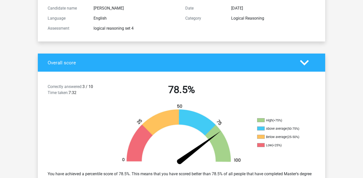
scroll to position [58, 0]
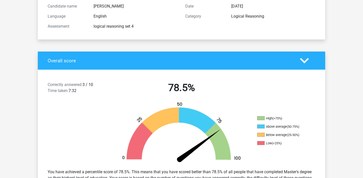
drag, startPoint x: 268, startPoint y: 117, endPoint x: 286, endPoint y: 117, distance: 18.4
click at [286, 117] on li "High (>75%)" at bounding box center [282, 118] width 50 height 5
click at [300, 118] on li "High (>75%)" at bounding box center [282, 118] width 50 height 5
drag, startPoint x: 79, startPoint y: 87, endPoint x: 114, endPoint y: 87, distance: 34.5
click at [114, 87] on div "Correctly answered: 3 / 10 Time taken: 7:32 78.5%" at bounding box center [181, 89] width 287 height 26
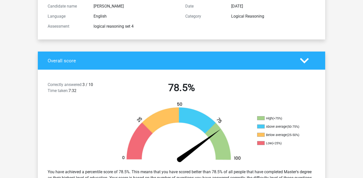
click at [97, 85] on div "Correctly answered: 3 / 10 Time taken: 7:32" at bounding box center [78, 89] width 69 height 14
drag, startPoint x: 92, startPoint y: 85, endPoint x: 100, endPoint y: 85, distance: 7.6
click at [100, 85] on div "Correctly answered: 3 / 10 Time taken: 7:32" at bounding box center [78, 89] width 69 height 14
click at [100, 84] on div "Correctly answered: 3 / 10 Time taken: 7:32" at bounding box center [78, 89] width 69 height 14
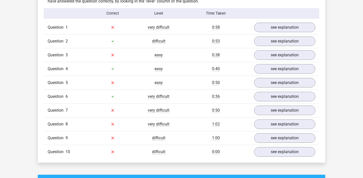
scroll to position [403, 0]
click at [272, 25] on link "see explanation" at bounding box center [284, 27] width 70 height 11
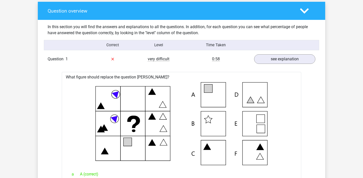
scroll to position [366, 0]
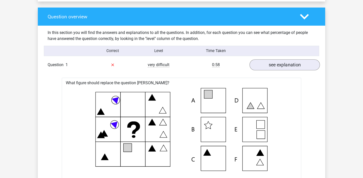
click at [270, 68] on link "see explanation" at bounding box center [284, 64] width 70 height 11
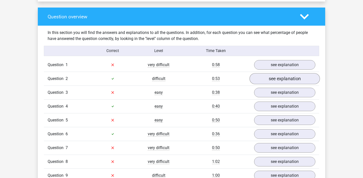
click at [270, 76] on link "see explanation" at bounding box center [284, 78] width 70 height 11
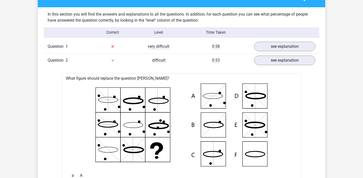
scroll to position [384, 0]
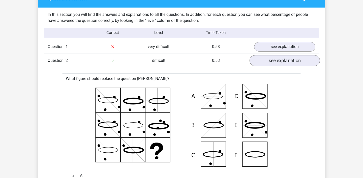
click at [270, 59] on link "see explanation" at bounding box center [284, 60] width 70 height 11
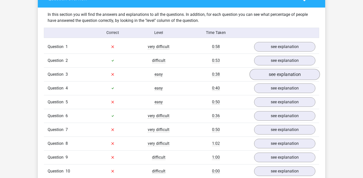
click at [269, 74] on link "see explanation" at bounding box center [284, 74] width 70 height 11
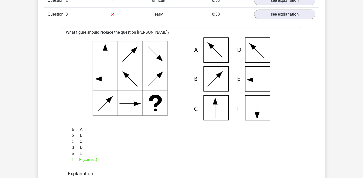
scroll to position [424, 0]
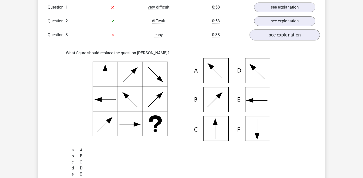
click at [273, 33] on link "see explanation" at bounding box center [284, 34] width 70 height 11
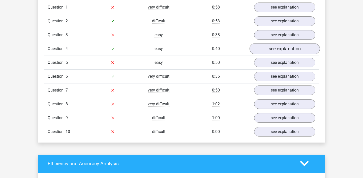
click at [273, 47] on link "see explanation" at bounding box center [284, 48] width 70 height 11
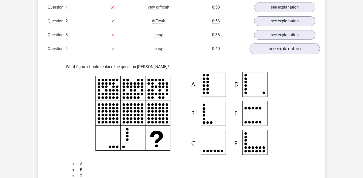
click at [271, 50] on link "see explanation" at bounding box center [284, 48] width 70 height 11
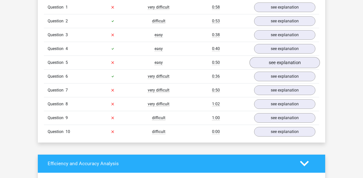
click at [271, 61] on link "see explanation" at bounding box center [284, 62] width 70 height 11
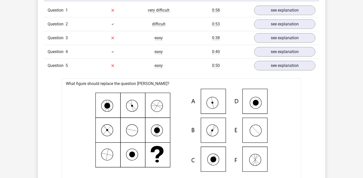
scroll to position [425, 0]
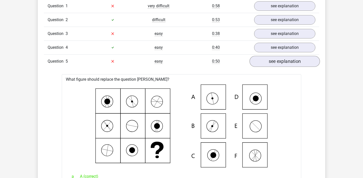
click at [275, 61] on link "see explanation" at bounding box center [284, 61] width 70 height 11
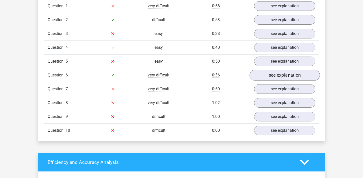
click at [276, 77] on link "see explanation" at bounding box center [284, 75] width 70 height 11
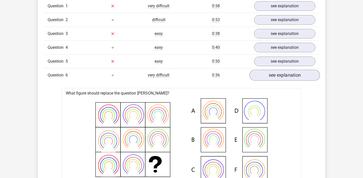
click at [268, 72] on link "see explanation" at bounding box center [284, 75] width 70 height 11
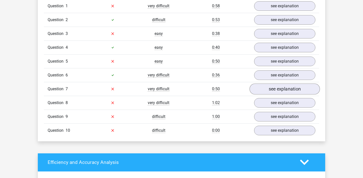
click at [267, 88] on link "see explanation" at bounding box center [284, 89] width 70 height 11
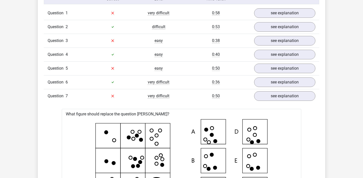
scroll to position [418, 0]
click at [261, 93] on link "see explanation" at bounding box center [284, 95] width 70 height 11
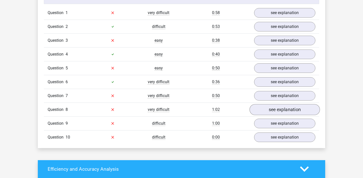
click at [269, 107] on link "see explanation" at bounding box center [284, 109] width 70 height 11
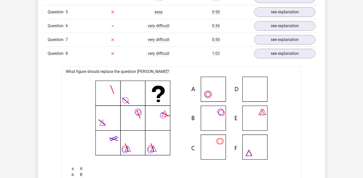
scroll to position [475, 0]
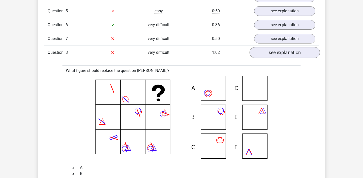
click at [268, 54] on link "see explanation" at bounding box center [284, 52] width 70 height 11
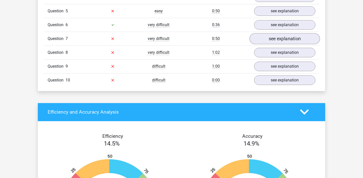
click at [272, 40] on link "see explanation" at bounding box center [284, 38] width 70 height 11
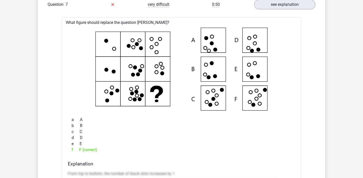
scroll to position [509, 0]
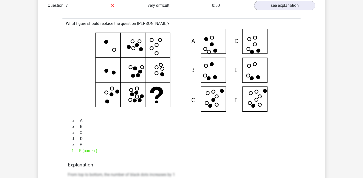
click at [156, 70] on icon at bounding box center [181, 70] width 223 height 83
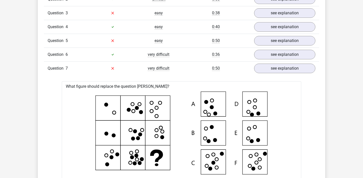
scroll to position [435, 0]
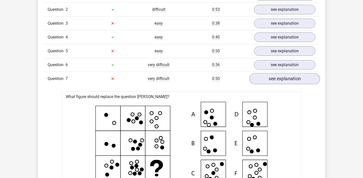
click at [273, 79] on link "see explanation" at bounding box center [284, 78] width 70 height 11
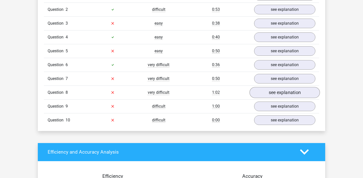
click at [278, 91] on link "see explanation" at bounding box center [284, 92] width 70 height 11
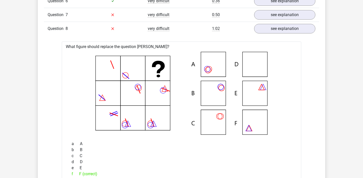
scroll to position [501, 0]
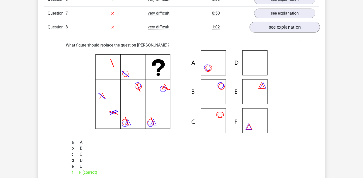
click at [276, 26] on link "see explanation" at bounding box center [284, 27] width 70 height 11
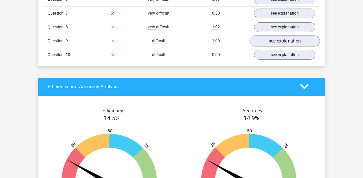
click at [278, 38] on link "see explanation" at bounding box center [284, 41] width 70 height 11
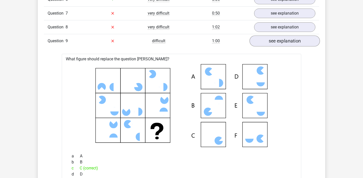
click at [278, 38] on link "see explanation" at bounding box center [284, 41] width 70 height 11
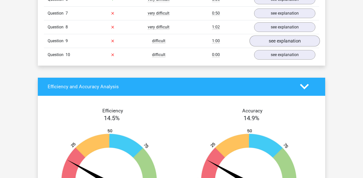
click at [278, 41] on link "see explanation" at bounding box center [284, 41] width 70 height 11
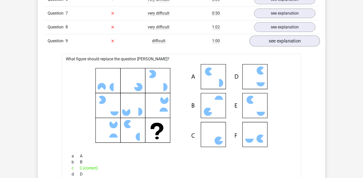
click at [281, 41] on link "see explanation" at bounding box center [284, 41] width 70 height 11
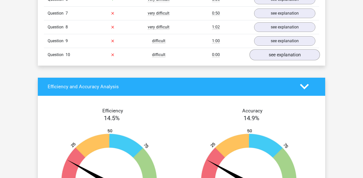
click at [276, 56] on link "see explanation" at bounding box center [284, 54] width 70 height 11
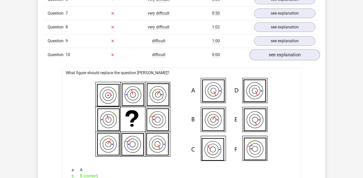
scroll to position [506, 0]
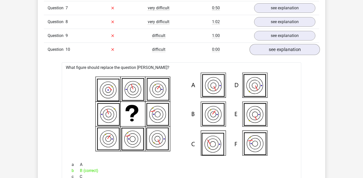
click at [279, 46] on link "see explanation" at bounding box center [284, 49] width 70 height 11
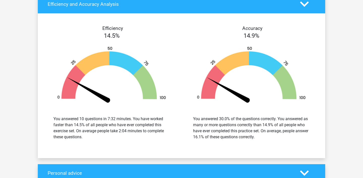
scroll to position [583, 0]
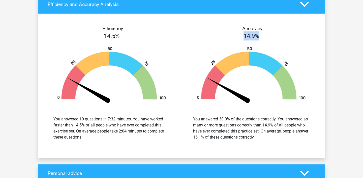
drag, startPoint x: 243, startPoint y: 34, endPoint x: 260, endPoint y: 34, distance: 16.9
click at [260, 34] on div "14.9%" at bounding box center [251, 36] width 140 height 9
click at [209, 49] on img at bounding box center [251, 76] width 124 height 58
drag, startPoint x: 192, startPoint y: 118, endPoint x: 267, endPoint y: 114, distance: 75.2
click at [267, 114] on div "You answered 30.0% of the questions correctly. You answered as many or more que…" at bounding box center [251, 128] width 132 height 36
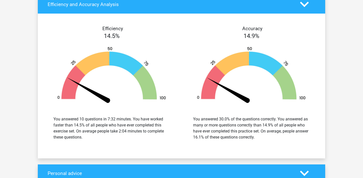
click at [290, 119] on div "You answered 30.0% of the questions correctly. You answered as many or more que…" at bounding box center [251, 128] width 116 height 24
drag, startPoint x: 278, startPoint y: 119, endPoint x: 276, endPoint y: 139, distance: 19.8
click at [276, 139] on div "You answered 30.0% of the questions correctly. You answered as many or more que…" at bounding box center [251, 128] width 116 height 24
click at [281, 141] on div "You answered 30.0% of the questions correctly. You answered as many or more que…" at bounding box center [251, 128] width 132 height 36
drag, startPoint x: 197, startPoint y: 123, endPoint x: 285, endPoint y: 135, distance: 89.0
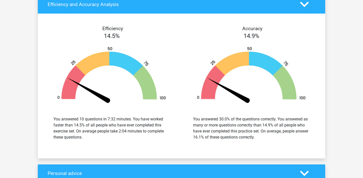
click at [285, 135] on div "You answered 30.0% of the questions correctly. You answered as many or more que…" at bounding box center [251, 128] width 116 height 24
drag, startPoint x: 77, startPoint y: 131, endPoint x: 81, endPoint y: 143, distance: 13.1
click at [81, 143] on div "You answered 10 questions in 7:32 minutes. You have worked faster than 14.5% of…" at bounding box center [112, 128] width 132 height 36
click at [134, 135] on div "You answered 10 questions in 7:32 minutes. You have worked faster than 14.5% of…" at bounding box center [111, 128] width 116 height 24
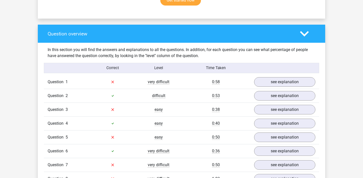
scroll to position [281, 0]
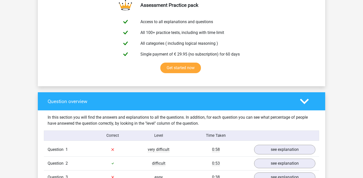
click at [303, 104] on icon at bounding box center [304, 101] width 9 height 9
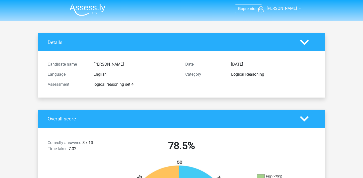
scroll to position [0, 0]
click at [92, 8] on img at bounding box center [88, 10] width 36 height 12
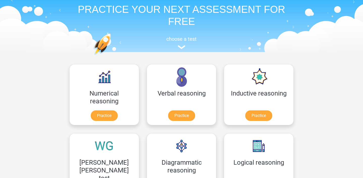
scroll to position [53, 0]
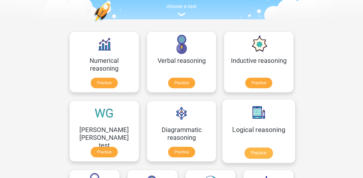
click at [244, 152] on link "Practice" at bounding box center [258, 153] width 28 height 11
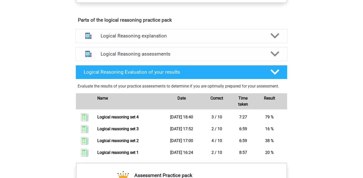
scroll to position [286, 0]
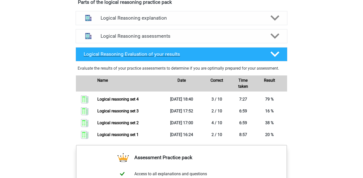
click at [275, 57] on polygon at bounding box center [274, 55] width 9 height 6
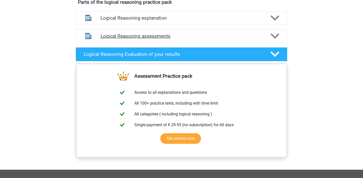
click at [274, 41] on icon at bounding box center [274, 36] width 9 height 9
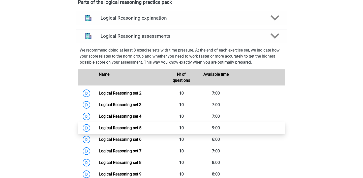
click at [132, 131] on link "Logical Reasoning set 5" at bounding box center [120, 128] width 43 height 5
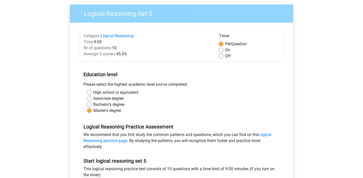
scroll to position [39, 0]
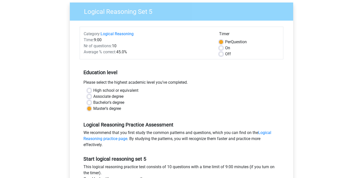
drag, startPoint x: 118, startPoint y: 50, endPoint x: 139, endPoint y: 50, distance: 21.2
click at [139, 50] on div "Average % correct: 45.0%" at bounding box center [147, 52] width 135 height 6
click at [146, 55] on div "Category: Logical Reasoning Time: 9:00 Nr of questions: 10 Average % correct: 4…" at bounding box center [147, 44] width 135 height 26
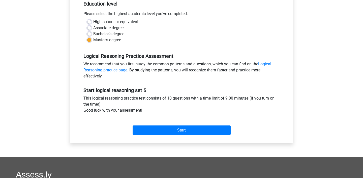
scroll to position [106, 0]
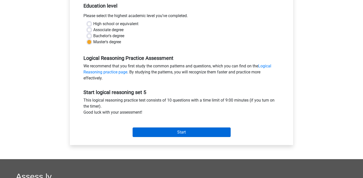
click at [157, 133] on input "Start" at bounding box center [182, 133] width 98 height 10
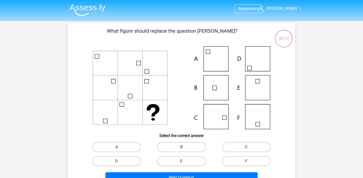
click at [243, 146] on label "C" at bounding box center [246, 147] width 49 height 10
click at [246, 147] on input "C" at bounding box center [247, 148] width 3 height 3
radio input "true"
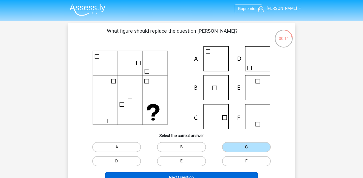
click at [216, 174] on button "Next Question" at bounding box center [181, 178] width 152 height 11
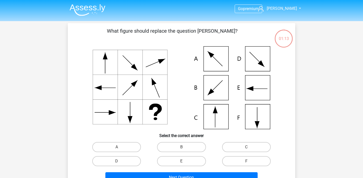
scroll to position [23, 0]
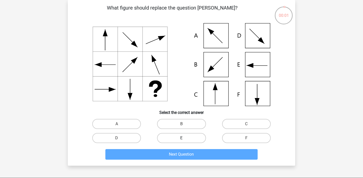
click at [174, 140] on label "E" at bounding box center [181, 138] width 49 height 10
click at [181, 140] on input "E" at bounding box center [182, 139] width 3 height 3
radio input "true"
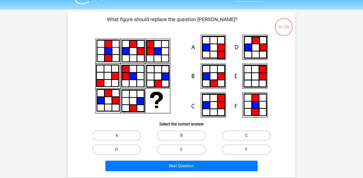
scroll to position [11, 0]
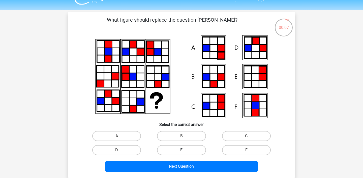
click at [185, 150] on label "E" at bounding box center [181, 150] width 49 height 10
click at [185, 150] on input "E" at bounding box center [182, 151] width 3 height 3
radio input "true"
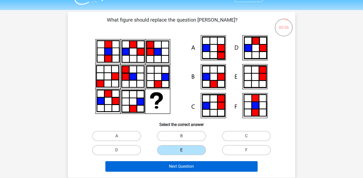
click at [178, 166] on button "Next Question" at bounding box center [181, 167] width 152 height 11
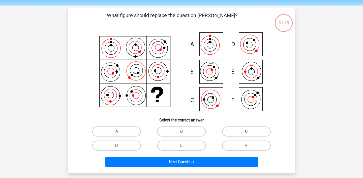
scroll to position [14, 0]
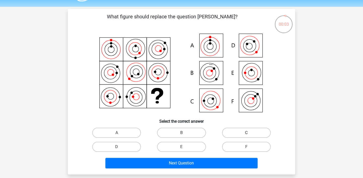
click at [238, 132] on label "C" at bounding box center [246, 133] width 49 height 10
click at [246, 133] on input "C" at bounding box center [247, 134] width 3 height 3
radio input "true"
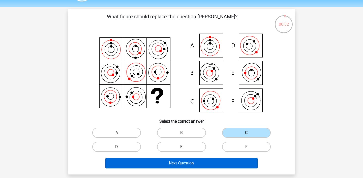
click at [222, 164] on button "Next Question" at bounding box center [181, 163] width 152 height 11
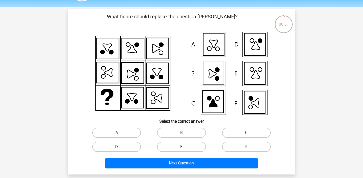
scroll to position [23, 0]
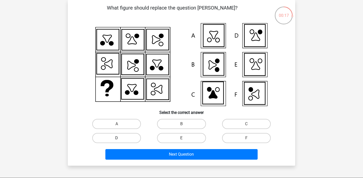
click at [132, 137] on label "D" at bounding box center [116, 138] width 49 height 10
click at [120, 138] on input "D" at bounding box center [118, 139] width 3 height 3
radio input "true"
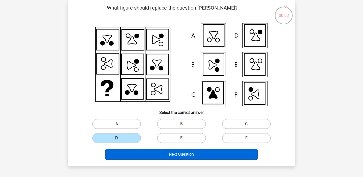
click at [151, 153] on button "Next Question" at bounding box center [181, 154] width 152 height 11
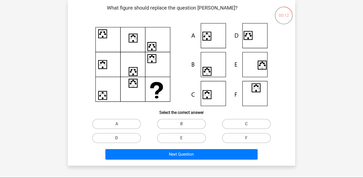
click at [129, 138] on label "D" at bounding box center [116, 138] width 49 height 10
click at [120, 138] on input "D" at bounding box center [118, 139] width 3 height 3
radio input "true"
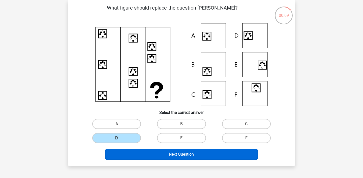
click at [142, 154] on button "Next Question" at bounding box center [181, 154] width 152 height 11
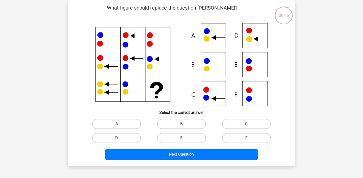
click at [238, 126] on label "C" at bounding box center [246, 124] width 49 height 10
click at [246, 126] on input "C" at bounding box center [247, 125] width 3 height 3
radio input "true"
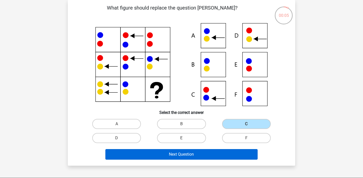
click at [210, 154] on button "Next Question" at bounding box center [181, 154] width 152 height 11
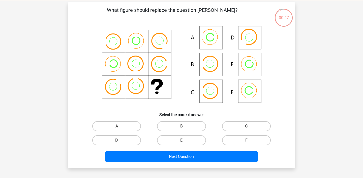
scroll to position [22, 0]
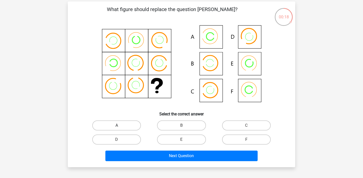
click at [133, 126] on label "A" at bounding box center [116, 126] width 49 height 10
click at [120, 126] on input "A" at bounding box center [118, 127] width 3 height 3
radio input "true"
click at [183, 139] on label "E" at bounding box center [181, 140] width 49 height 10
click at [183, 140] on input "E" at bounding box center [182, 141] width 3 height 3
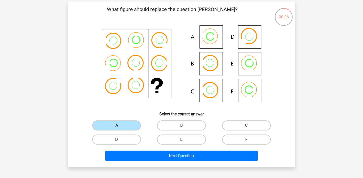
radio input "true"
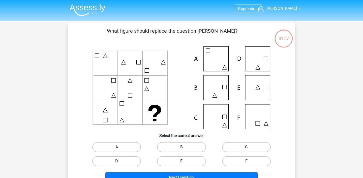
scroll to position [22, 0]
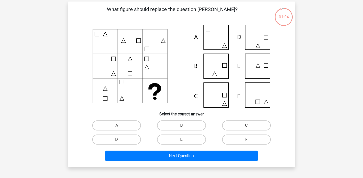
drag, startPoint x: 123, startPoint y: 8, endPoint x: 192, endPoint y: 9, distance: 68.8
click at [192, 9] on p "What figure should replace the question mark?" at bounding box center [172, 13] width 192 height 15
click at [179, 23] on div "What figure should replace the question mark?" at bounding box center [181, 85] width 223 height 158
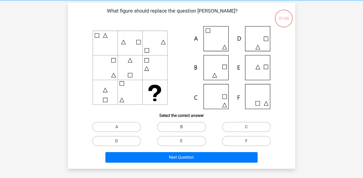
scroll to position [22, 0]
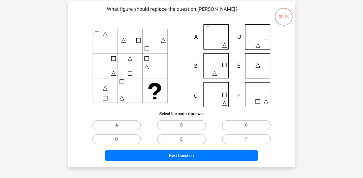
click at [181, 143] on label "E" at bounding box center [181, 140] width 49 height 10
click at [181, 143] on input "E" at bounding box center [182, 141] width 3 height 3
radio input "true"
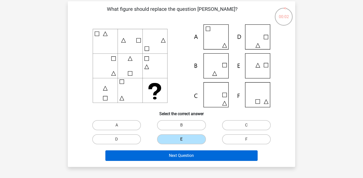
click at [174, 158] on button "Next Question" at bounding box center [181, 156] width 152 height 11
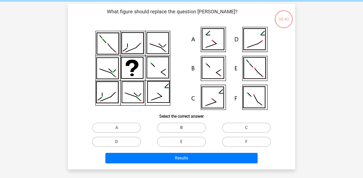
scroll to position [17, 0]
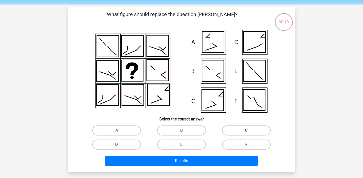
click at [127, 145] on label "D" at bounding box center [116, 145] width 49 height 10
click at [120, 145] on input "D" at bounding box center [118, 146] width 3 height 3
radio input "true"
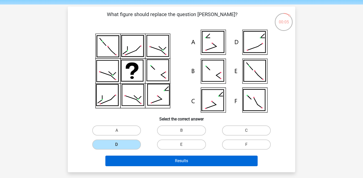
click at [137, 163] on button "Results" at bounding box center [181, 161] width 152 height 11
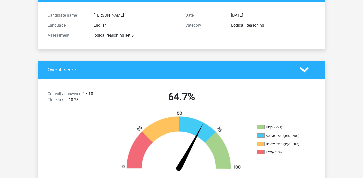
scroll to position [50, 0]
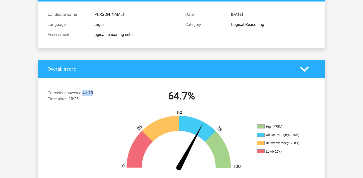
drag, startPoint x: 83, startPoint y: 93, endPoint x: 105, endPoint y: 93, distance: 21.2
click at [105, 93] on div "Correctly answered: 4 / 10 Time taken: 10:23" at bounding box center [78, 97] width 69 height 14
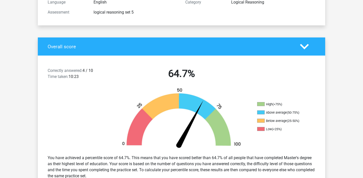
scroll to position [73, 0]
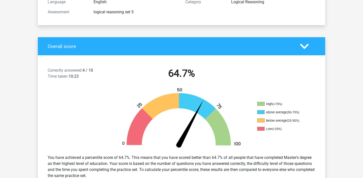
drag, startPoint x: 268, startPoint y: 112, endPoint x: 289, endPoint y: 112, distance: 20.4
click at [289, 112] on li "Above average (50-75%)" at bounding box center [282, 112] width 50 height 5
click at [244, 87] on div "Correctly answered: 4 / 10 Time taken: 10:23 64.7%" at bounding box center [181, 74] width 287 height 26
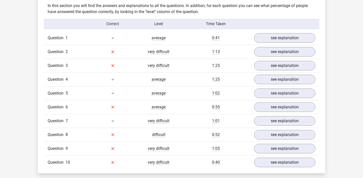
scroll to position [397, 0]
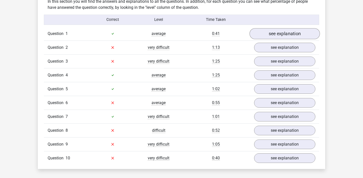
click at [267, 34] on link "see explanation" at bounding box center [284, 33] width 70 height 11
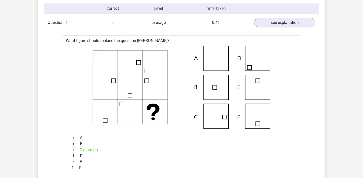
scroll to position [405, 0]
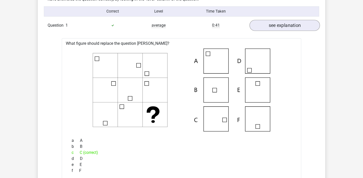
click at [293, 24] on link "see explanation" at bounding box center [284, 25] width 70 height 11
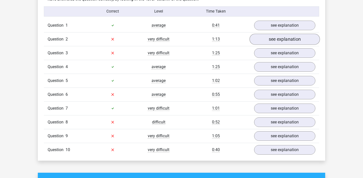
click at [291, 36] on link "see explanation" at bounding box center [284, 39] width 70 height 11
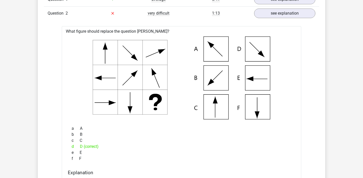
scroll to position [430, 0]
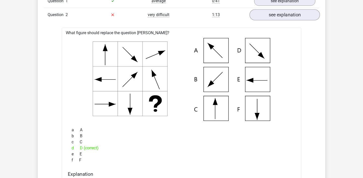
click at [299, 13] on link "see explanation" at bounding box center [284, 14] width 70 height 11
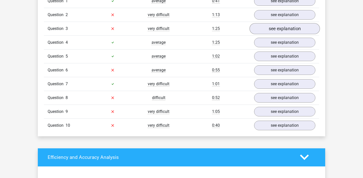
click at [293, 27] on link "see explanation" at bounding box center [284, 28] width 70 height 11
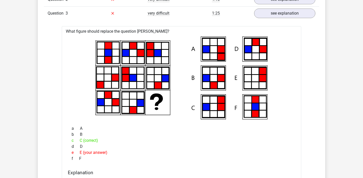
scroll to position [444, 0]
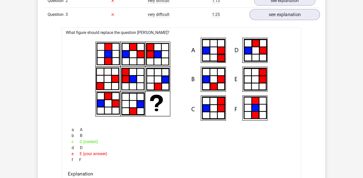
click at [260, 14] on link "see explanation" at bounding box center [284, 14] width 70 height 11
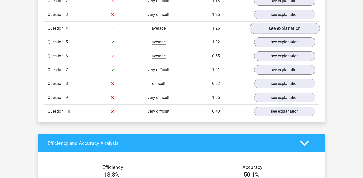
click at [269, 30] on link "see explanation" at bounding box center [284, 28] width 70 height 11
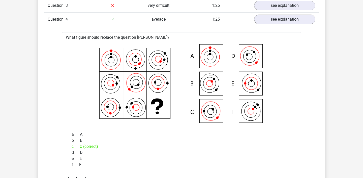
scroll to position [456, 0]
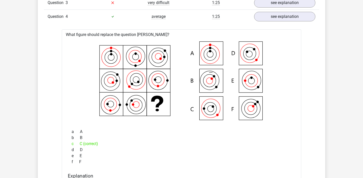
drag, startPoint x: 164, startPoint y: 68, endPoint x: 223, endPoint y: -12, distance: 98.9
click at [267, 18] on link "see explanation" at bounding box center [284, 16] width 70 height 11
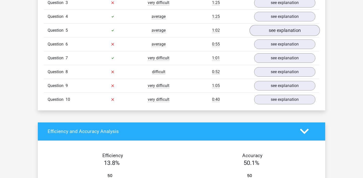
click at [267, 30] on link "see explanation" at bounding box center [284, 30] width 70 height 11
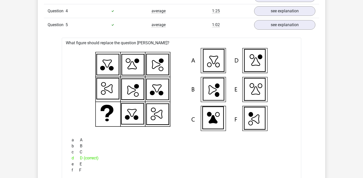
scroll to position [459, 0]
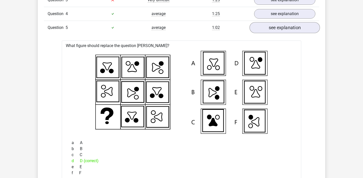
click at [302, 25] on link "see explanation" at bounding box center [284, 27] width 70 height 11
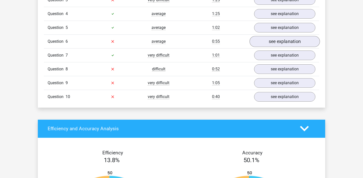
click at [297, 42] on link "see explanation" at bounding box center [284, 41] width 70 height 11
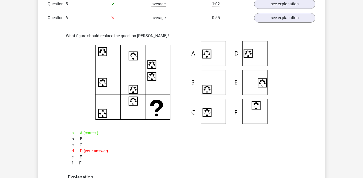
scroll to position [483, 0]
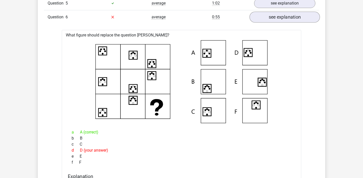
click at [275, 16] on link "see explanation" at bounding box center [284, 17] width 70 height 11
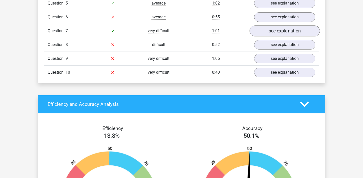
click at [274, 32] on link "see explanation" at bounding box center [284, 30] width 70 height 11
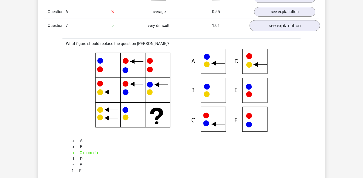
scroll to position [492, 0]
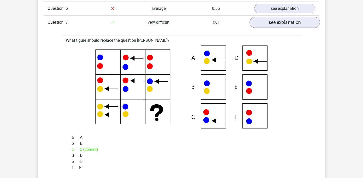
click at [269, 20] on link "see explanation" at bounding box center [284, 22] width 70 height 11
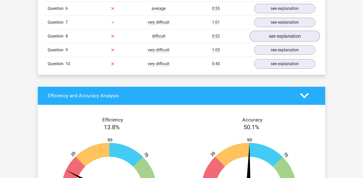
click at [273, 34] on link "see explanation" at bounding box center [284, 36] width 70 height 11
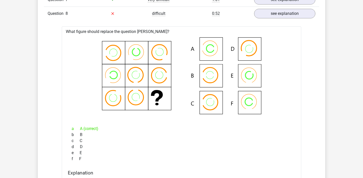
scroll to position [514, 0]
click at [258, 16] on link "see explanation" at bounding box center [284, 13] width 70 height 11
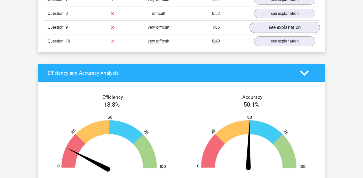
click at [262, 28] on link "see explanation" at bounding box center [284, 27] width 70 height 11
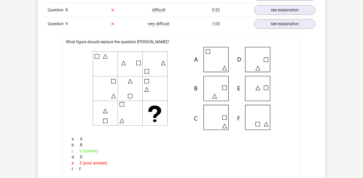
scroll to position [504, 0]
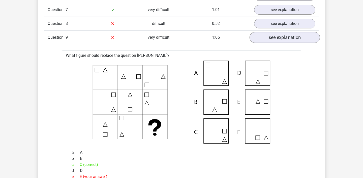
click at [284, 39] on link "see explanation" at bounding box center [284, 37] width 70 height 11
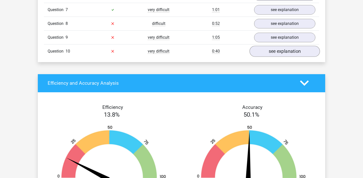
click at [280, 53] on link "see explanation" at bounding box center [284, 51] width 70 height 11
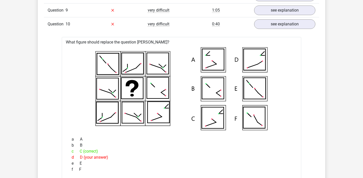
scroll to position [508, 0]
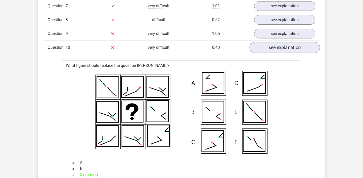
click at [284, 51] on link "see explanation" at bounding box center [284, 47] width 70 height 11
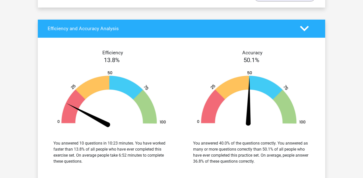
scroll to position [560, 0]
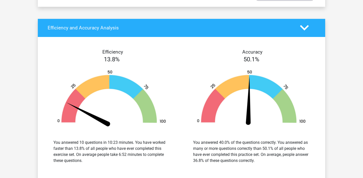
click at [305, 31] on icon at bounding box center [304, 27] width 9 height 9
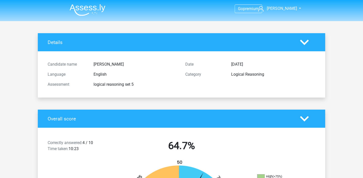
scroll to position [0, 0]
click at [90, 7] on img at bounding box center [88, 10] width 36 height 12
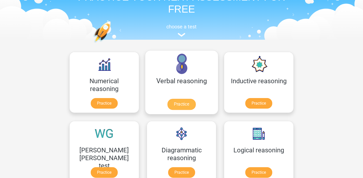
scroll to position [48, 0]
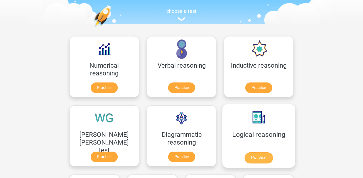
click at [244, 153] on link "Practice" at bounding box center [258, 158] width 28 height 11
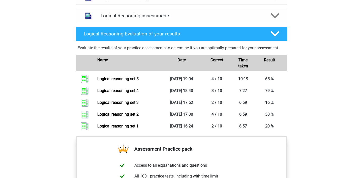
scroll to position [313, 0]
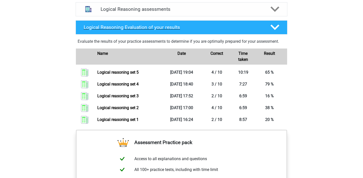
click at [276, 32] on icon at bounding box center [274, 27] width 9 height 9
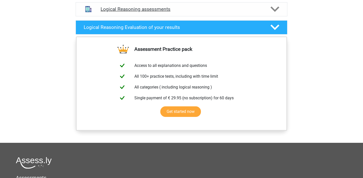
click at [274, 14] on icon at bounding box center [274, 9] width 9 height 9
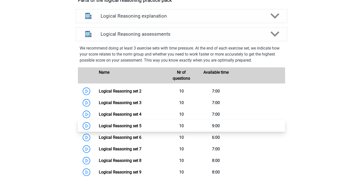
scroll to position [250, 0]
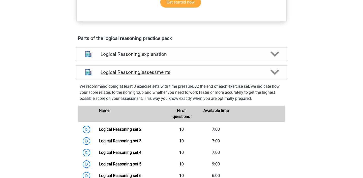
click at [273, 75] on polygon at bounding box center [274, 73] width 9 height 6
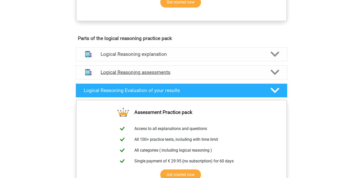
click at [275, 77] on icon at bounding box center [274, 72] width 9 height 9
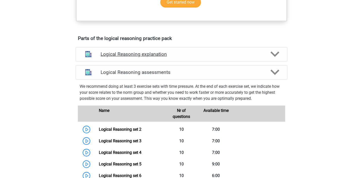
click at [274, 59] on icon at bounding box center [274, 54] width 9 height 9
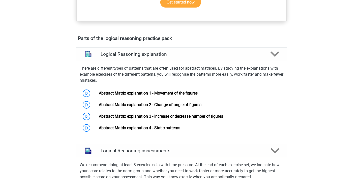
click at [274, 59] on icon at bounding box center [274, 54] width 9 height 9
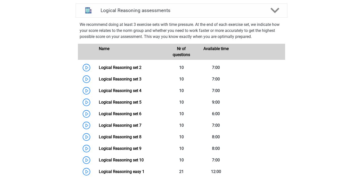
scroll to position [264, 0]
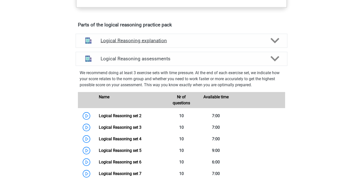
click at [273, 44] on polygon at bounding box center [274, 41] width 9 height 6
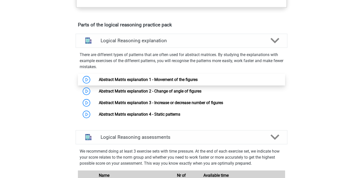
click at [150, 82] on link "Abstract Matrix explanation 1 - Movement of the figures" at bounding box center [148, 79] width 99 height 5
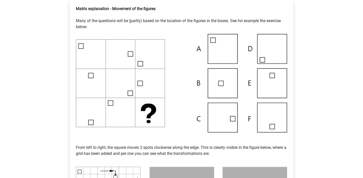
scroll to position [91, 0]
